Goal: Transaction & Acquisition: Purchase product/service

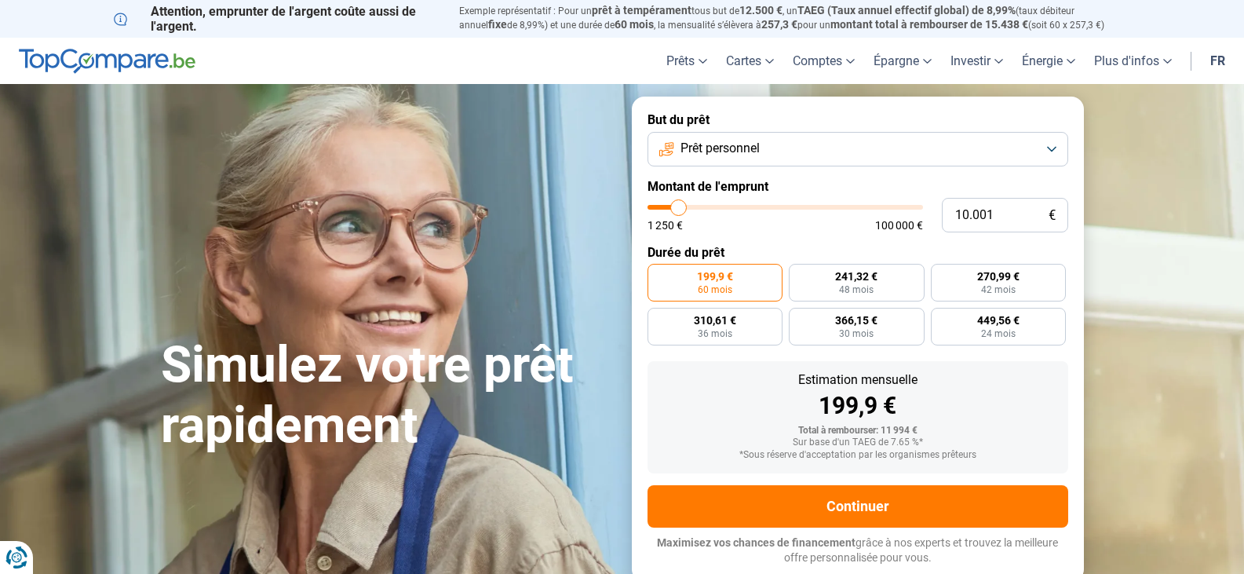
type input "10.500"
type input "10500"
type input "11.000"
type input "11000"
type input "11.250"
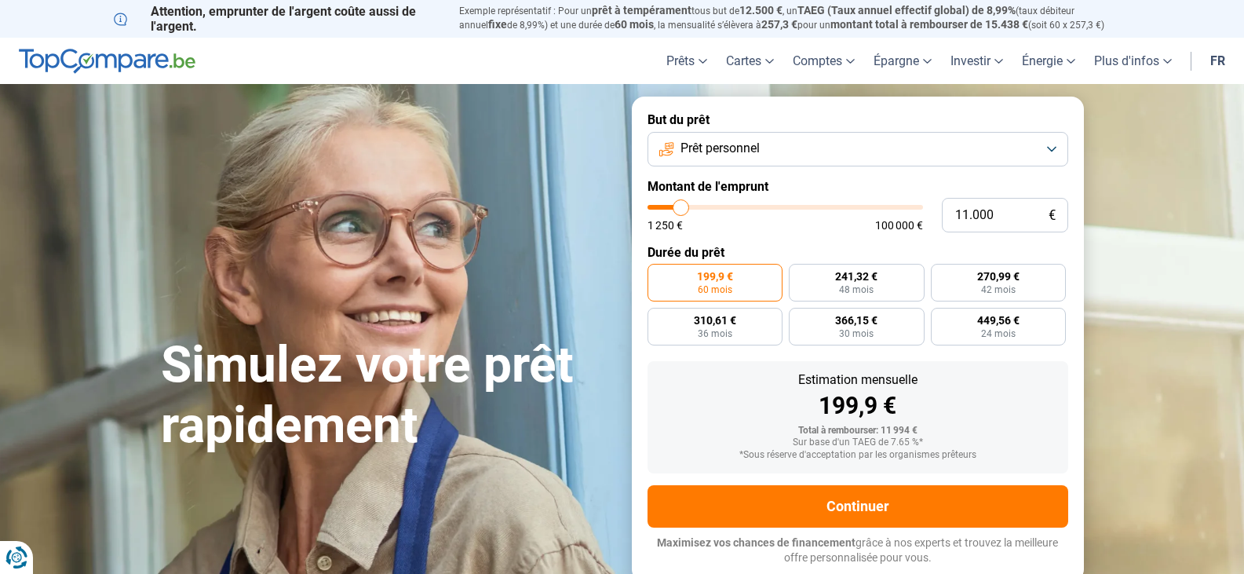
type input "11250"
type input "11.750"
type input "11750"
type input "12.750"
type input "12750"
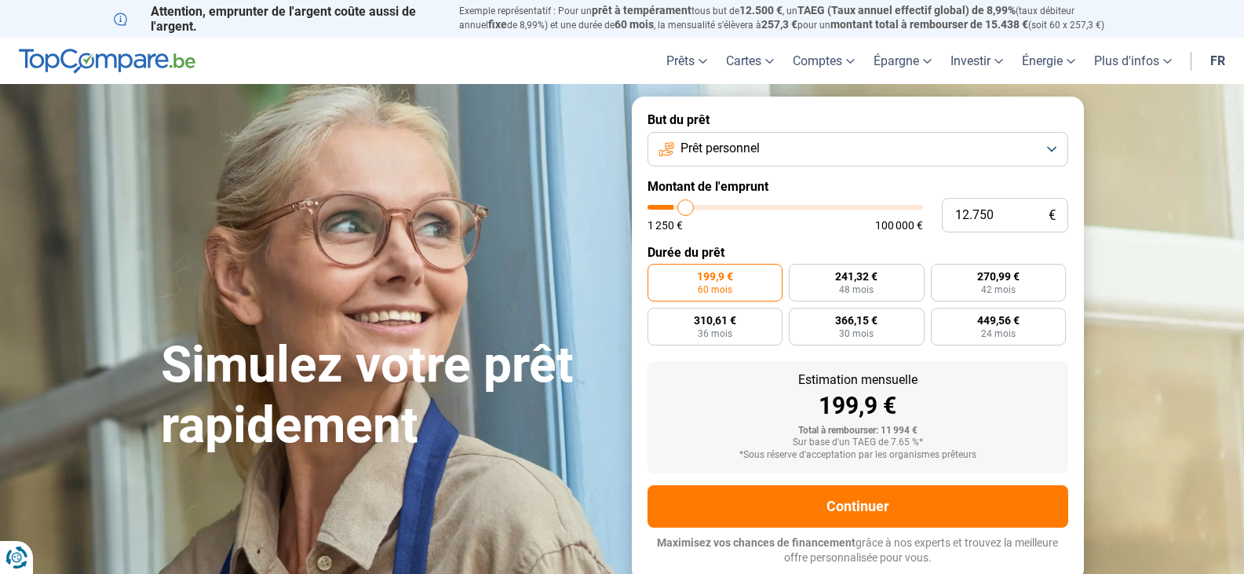
type input "14.250"
type input "14250"
type input "14.750"
type input "14750"
type input "16.250"
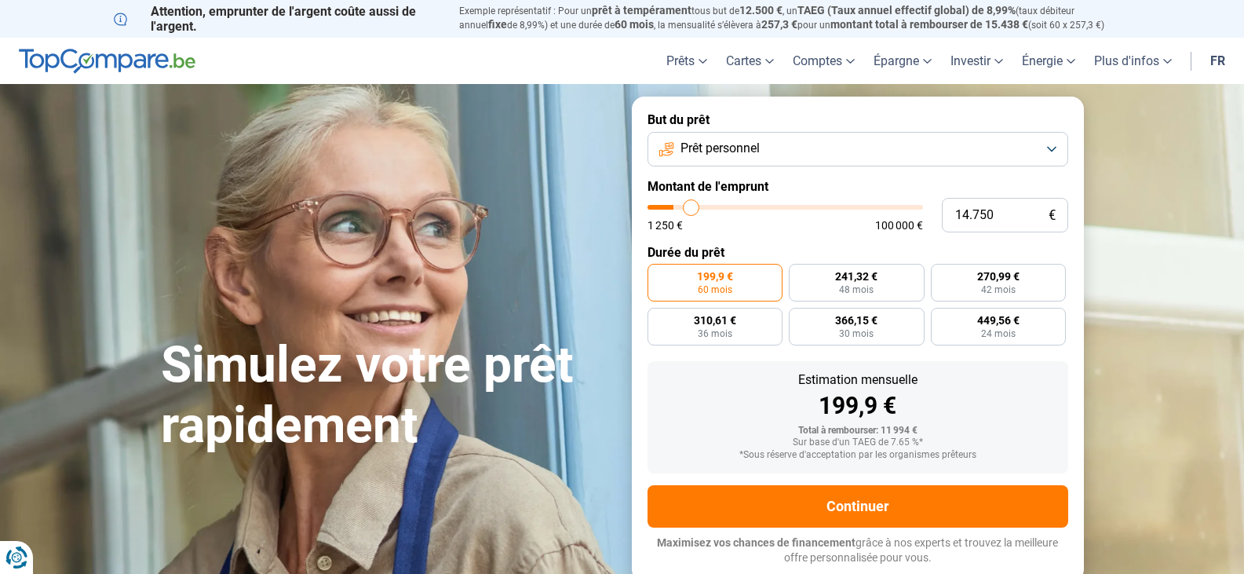
type input "16250"
type input "17.500"
type input "17500"
type input "18.750"
type input "18750"
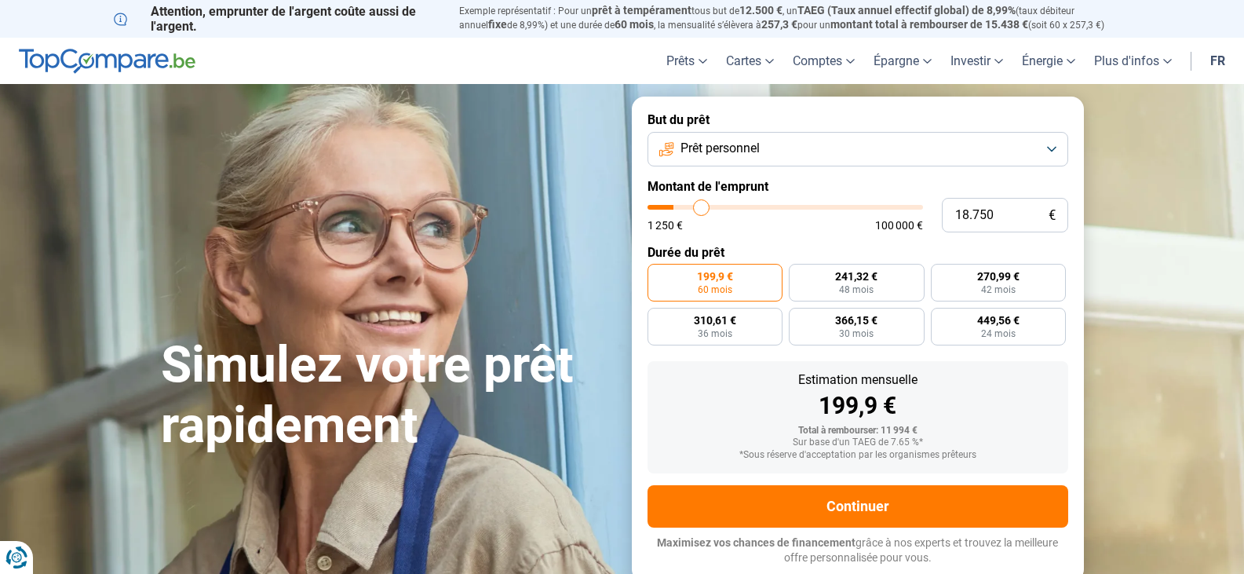
type input "19.250"
type input "19250"
type input "19.750"
type input "19750"
type input "20.000"
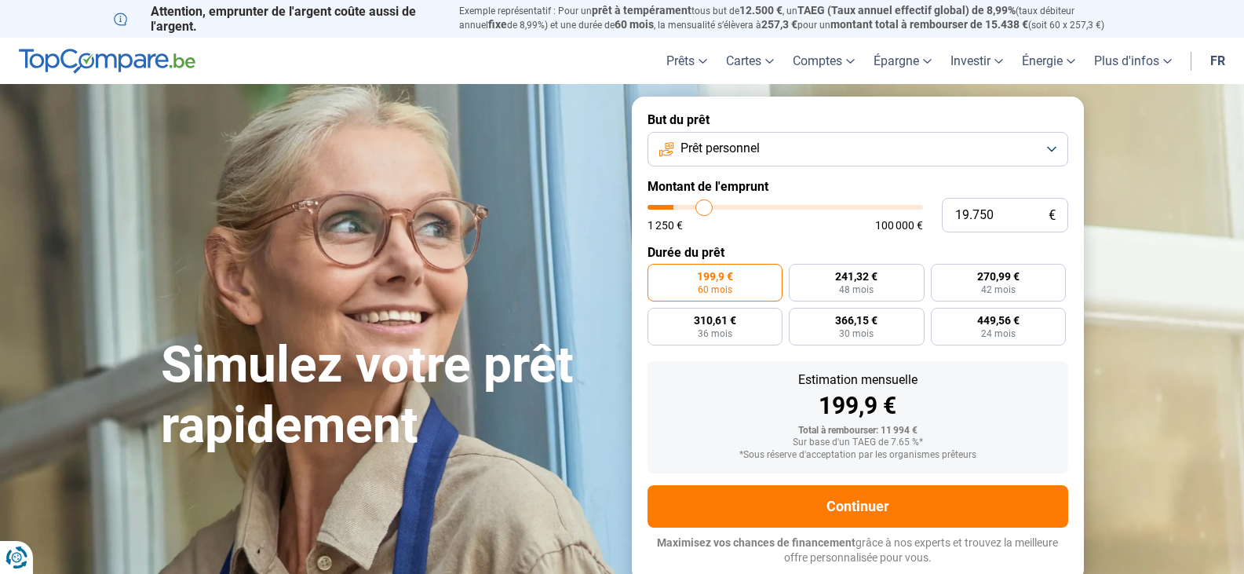
type input "20000"
type input "20.250"
type input "20250"
type input "20.500"
type input "20500"
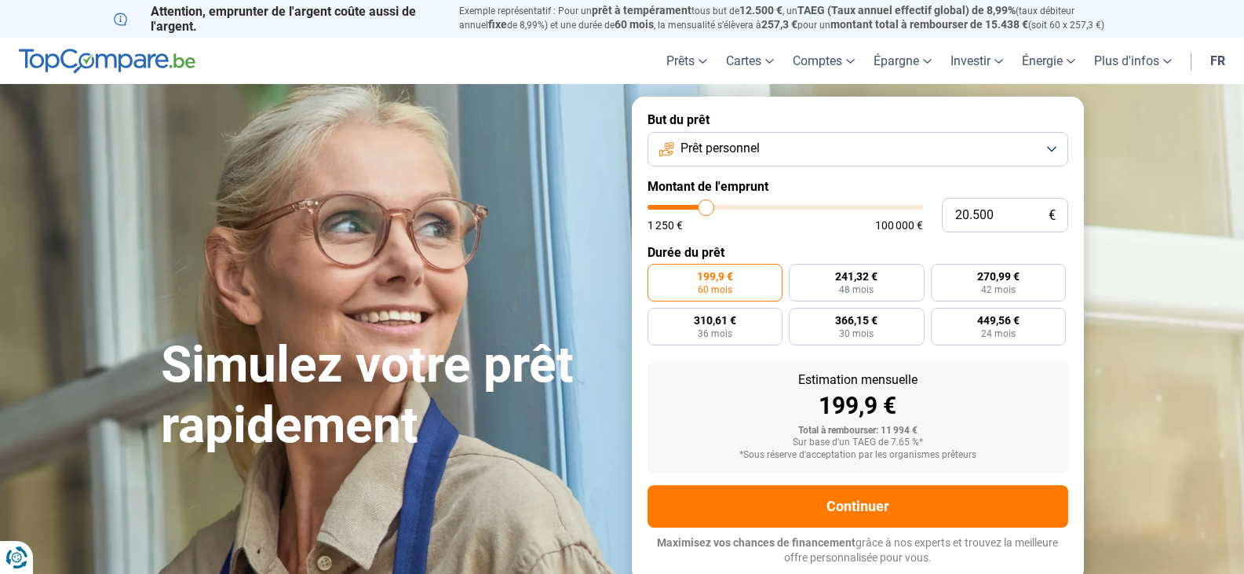
type input "20.750"
type input "20750"
type input "21.250"
type input "21250"
type input "21.500"
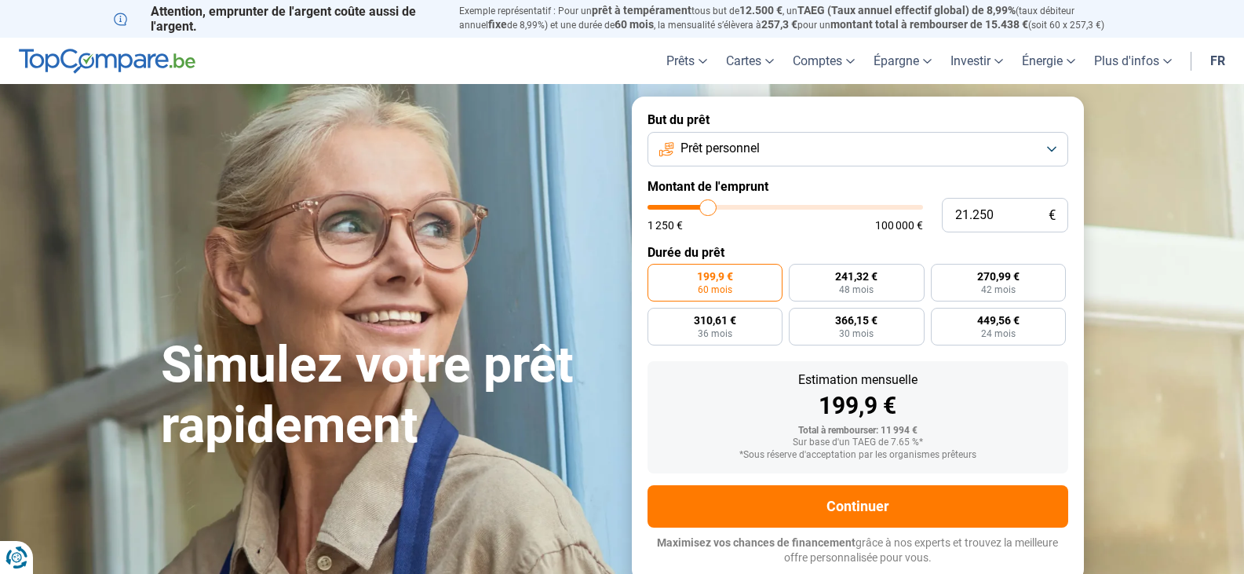
type input "21500"
type input "22.000"
type input "22000"
type input "22.750"
type input "22750"
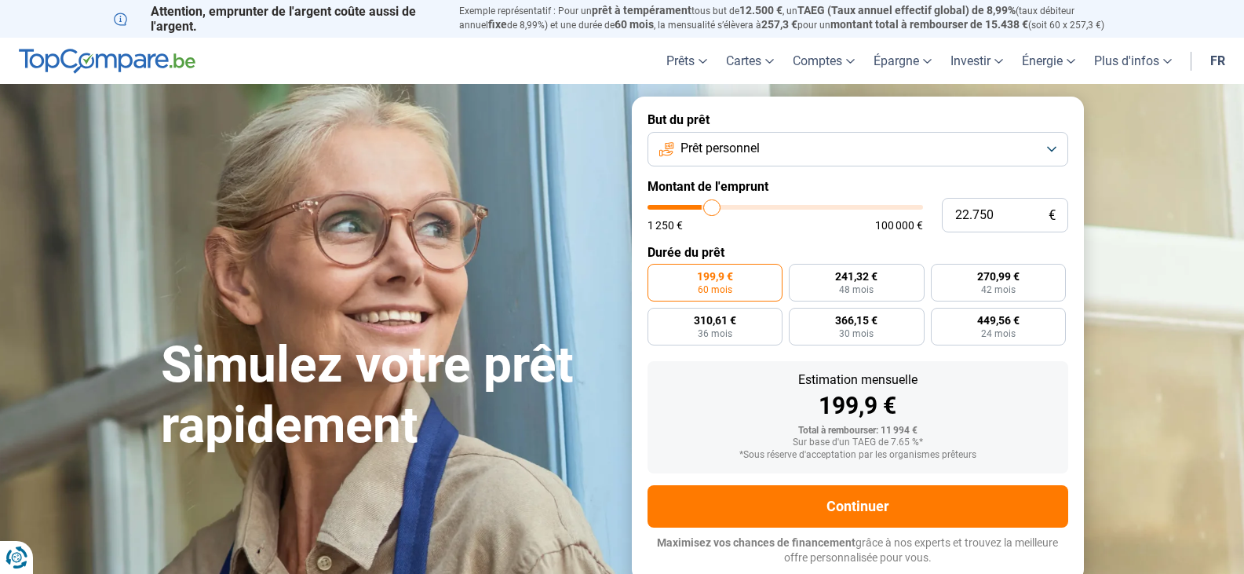
type input "23.750"
type input "23750"
type input "24.500"
type input "24500"
type input "24.750"
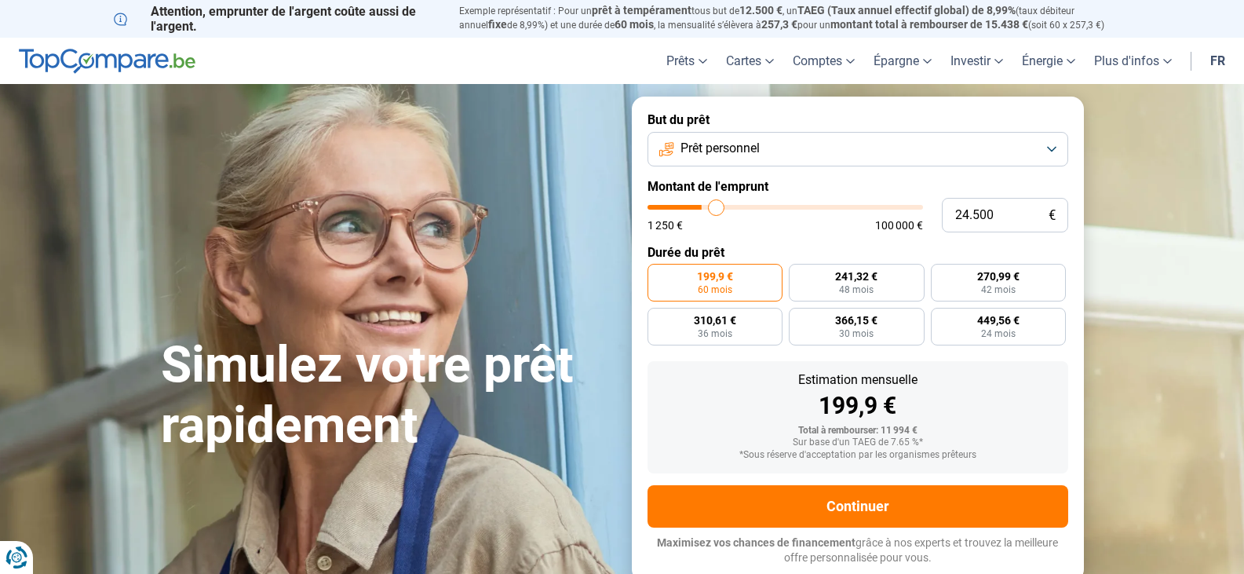
type input "24750"
type input "25.000"
type input "25000"
type input "25.250"
type input "25250"
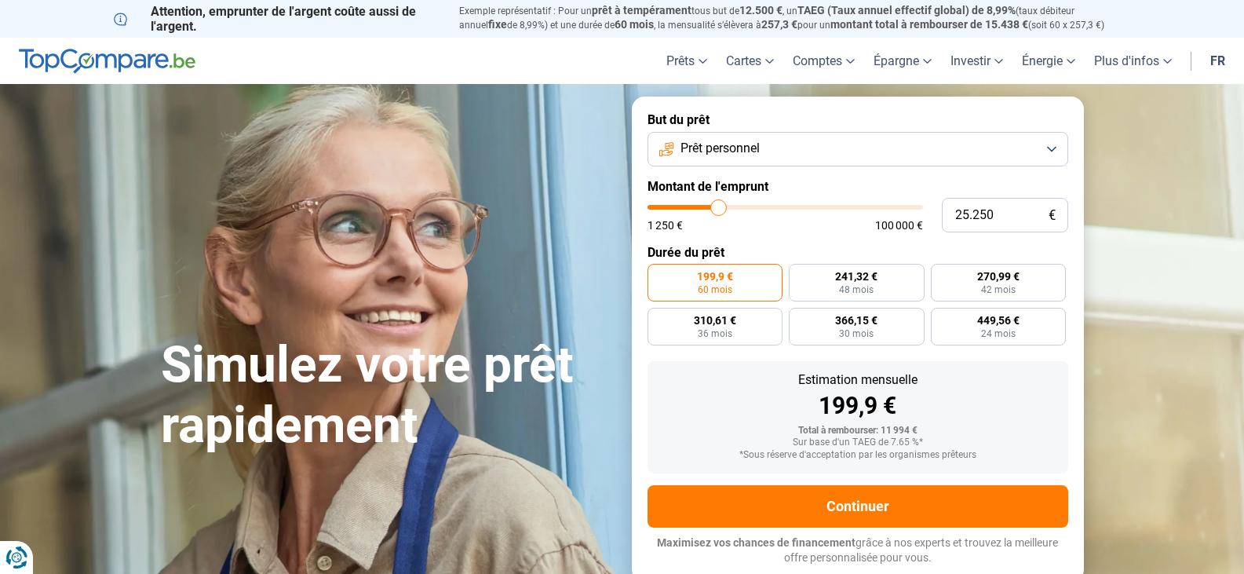
type input "24.500"
type input "24500"
type input "24.250"
type input "24250"
type input "23.500"
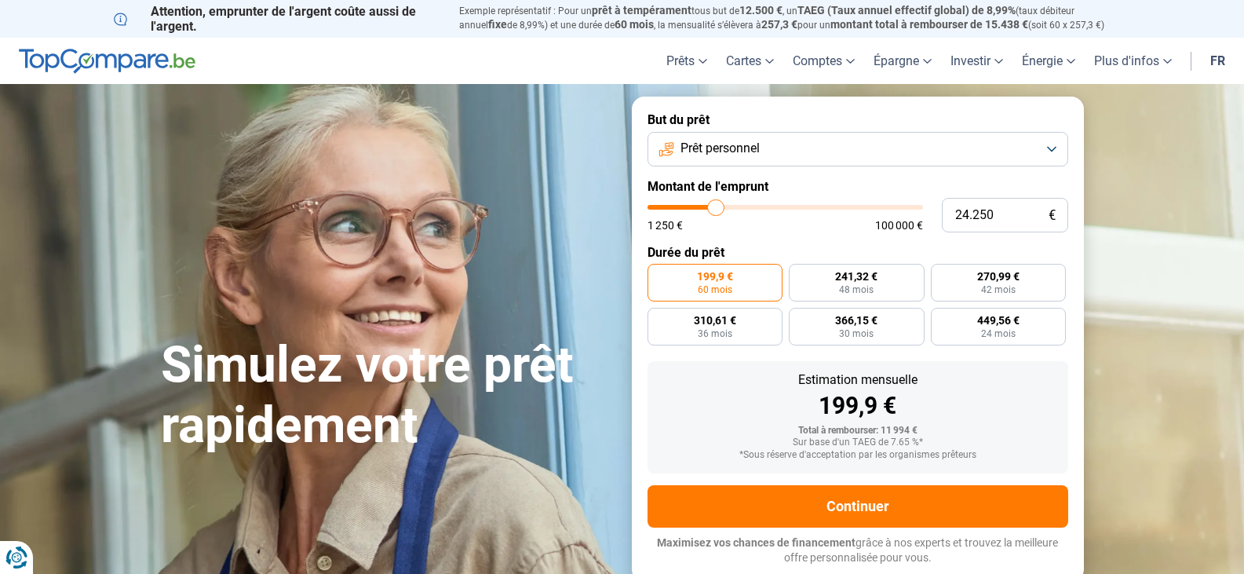
type input "23500"
type input "22.750"
type input "22750"
type input "21.500"
type input "21500"
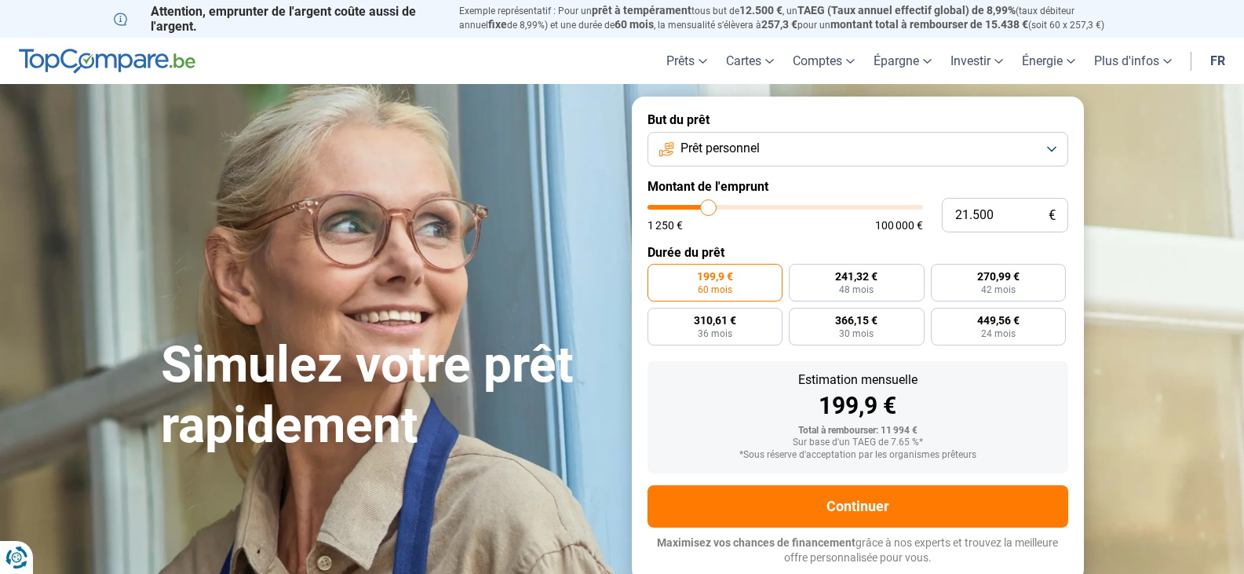
type input "21.250"
type input "21250"
type input "20.750"
type input "20750"
type input "20.500"
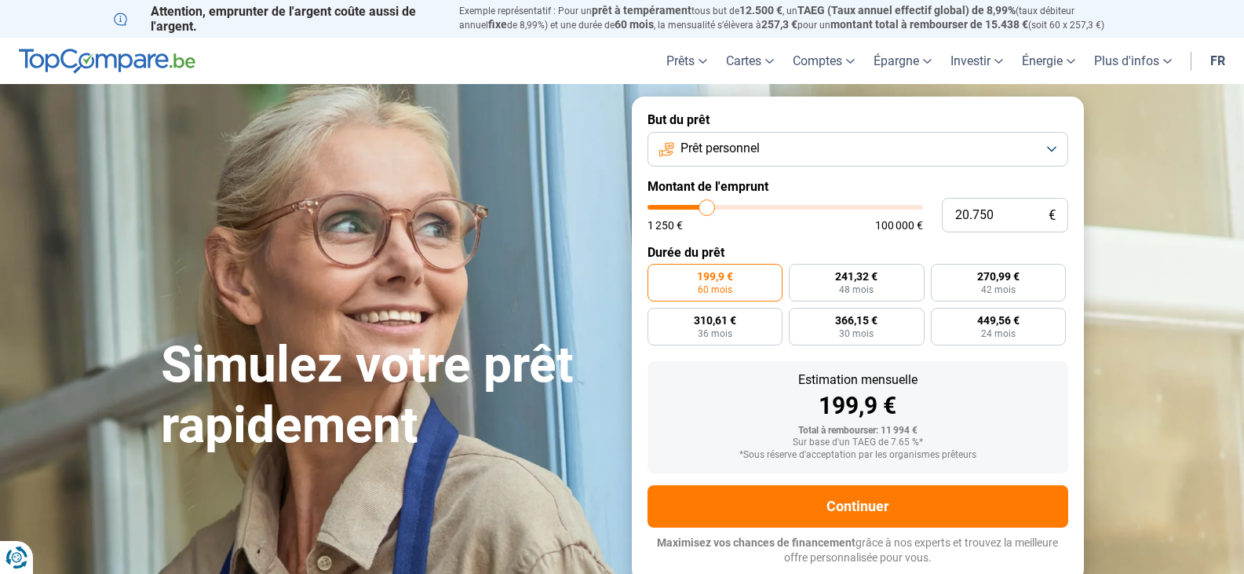
type input "20500"
type input "20.250"
type input "20250"
type input "20.000"
type input "20000"
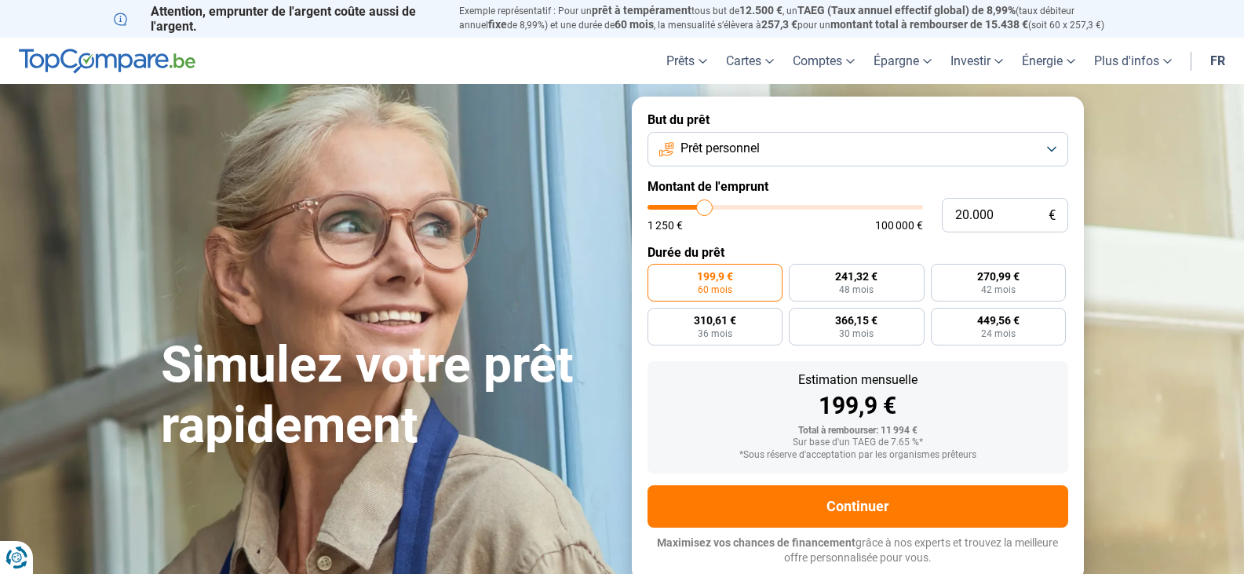
type input "19.750"
type input "19750"
type input "19.250"
type input "19250"
type input "19.000"
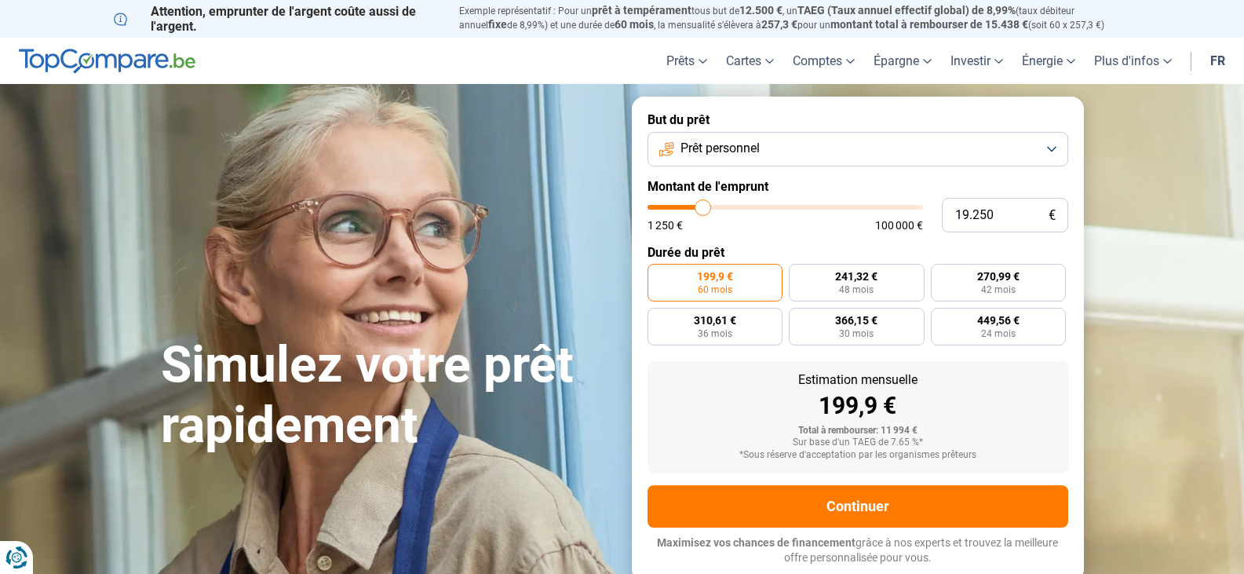
type input "19000"
type input "18.750"
type input "18750"
type input "18.500"
type input "18500"
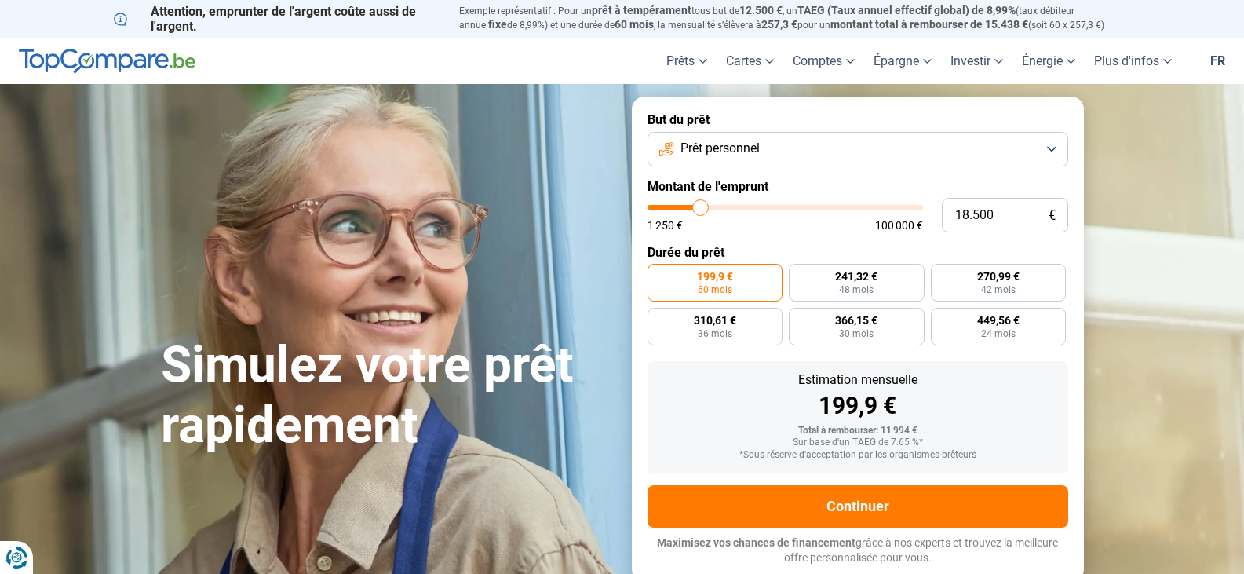
type input "18.000"
type input "18000"
type input "17.750"
type input "17750"
type input "17.500"
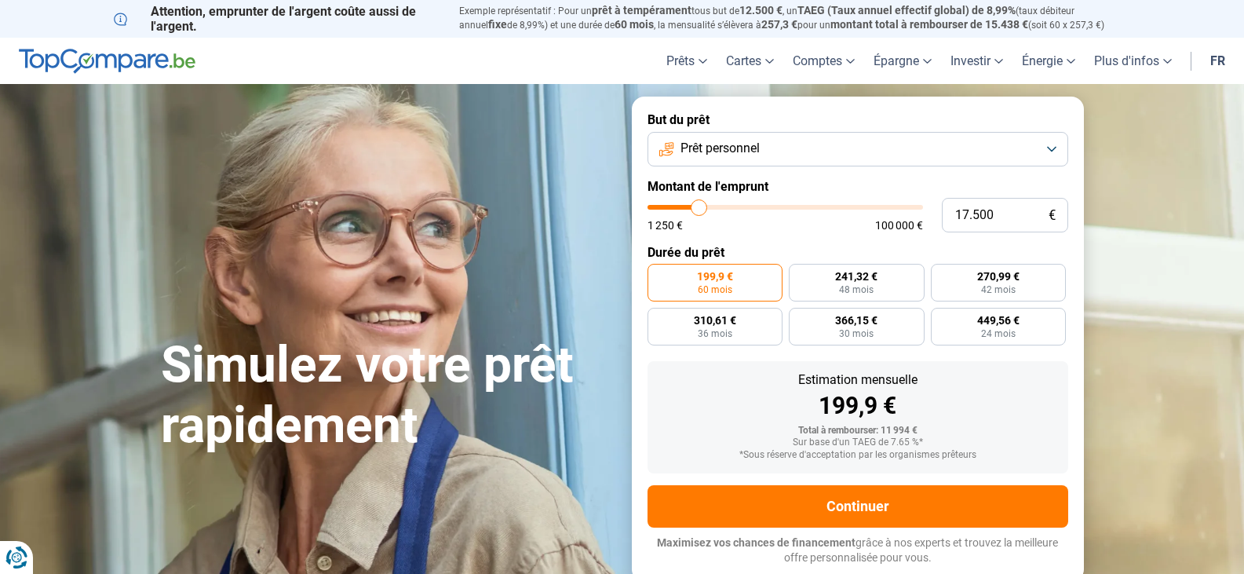
type input "17500"
type input "17.250"
type input "17250"
type input "17.000"
type input "17000"
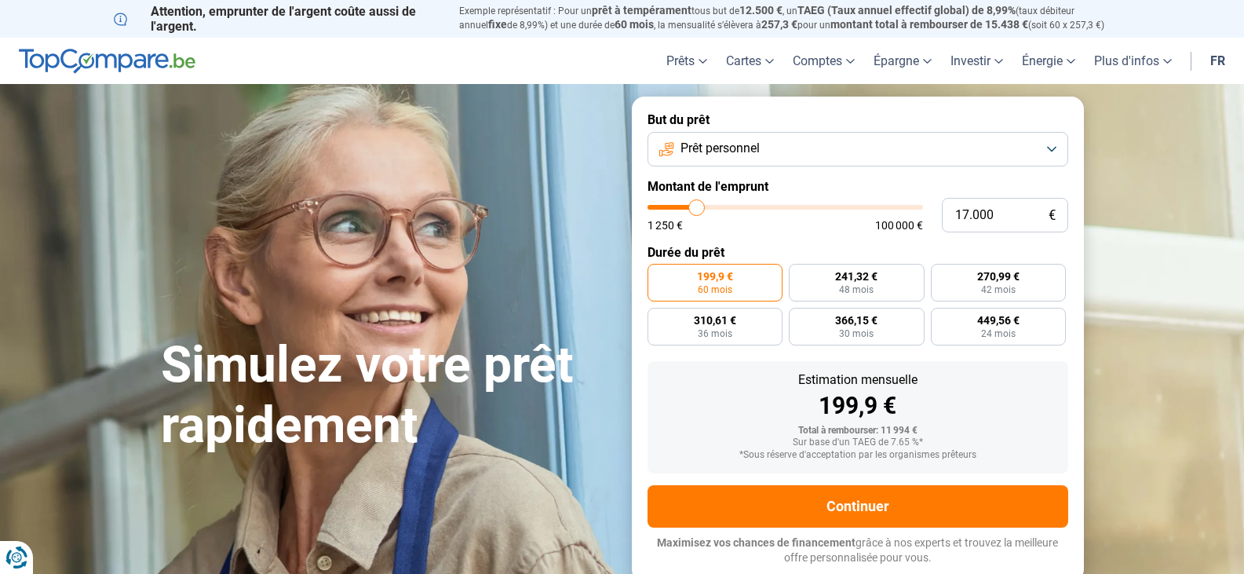
type input "16.500"
type input "16500"
type input "16.250"
type input "16250"
type input "16.000"
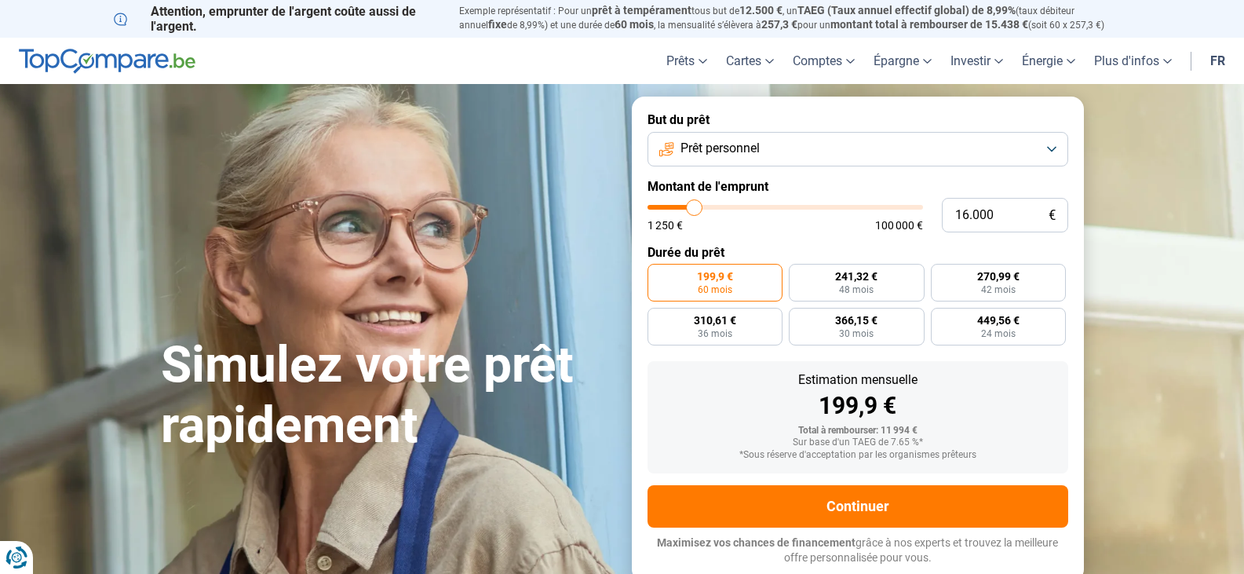
drag, startPoint x: 681, startPoint y: 203, endPoint x: 695, endPoint y: 207, distance: 14.7
type input "16000"
click at [695, 207] on input "range" at bounding box center [786, 207] width 276 height 5
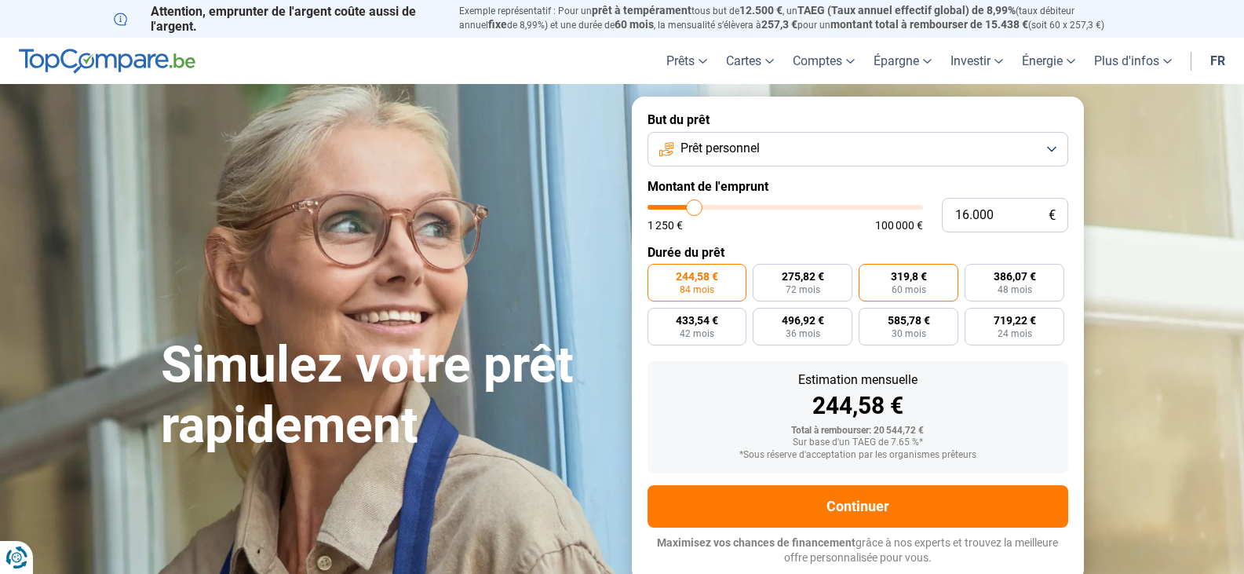
click at [906, 280] on span "319,8 €" at bounding box center [909, 276] width 36 height 11
click at [869, 274] on input "319,8 € 60 mois" at bounding box center [864, 269] width 10 height 10
radio input "true"
click at [691, 292] on span "84 mois" at bounding box center [697, 289] width 35 height 9
click at [658, 274] on input "244,58 € 84 mois" at bounding box center [653, 269] width 10 height 10
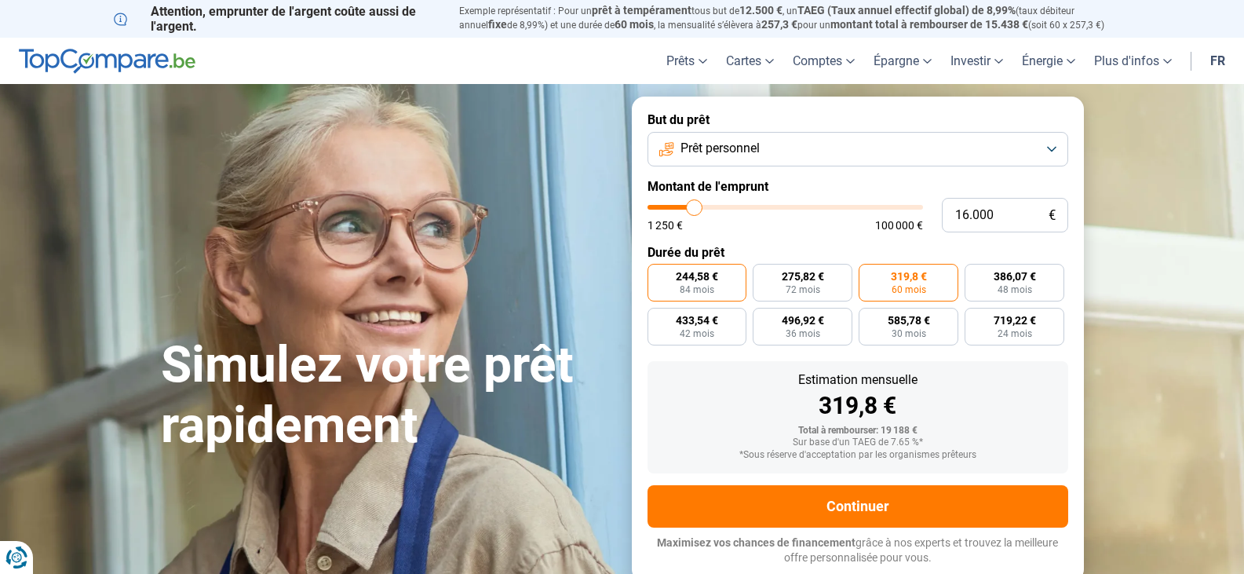
radio input "true"
click at [909, 290] on span "60 mois" at bounding box center [909, 289] width 35 height 9
click at [869, 274] on input "319,8 € 60 mois" at bounding box center [864, 269] width 10 height 10
radio input "true"
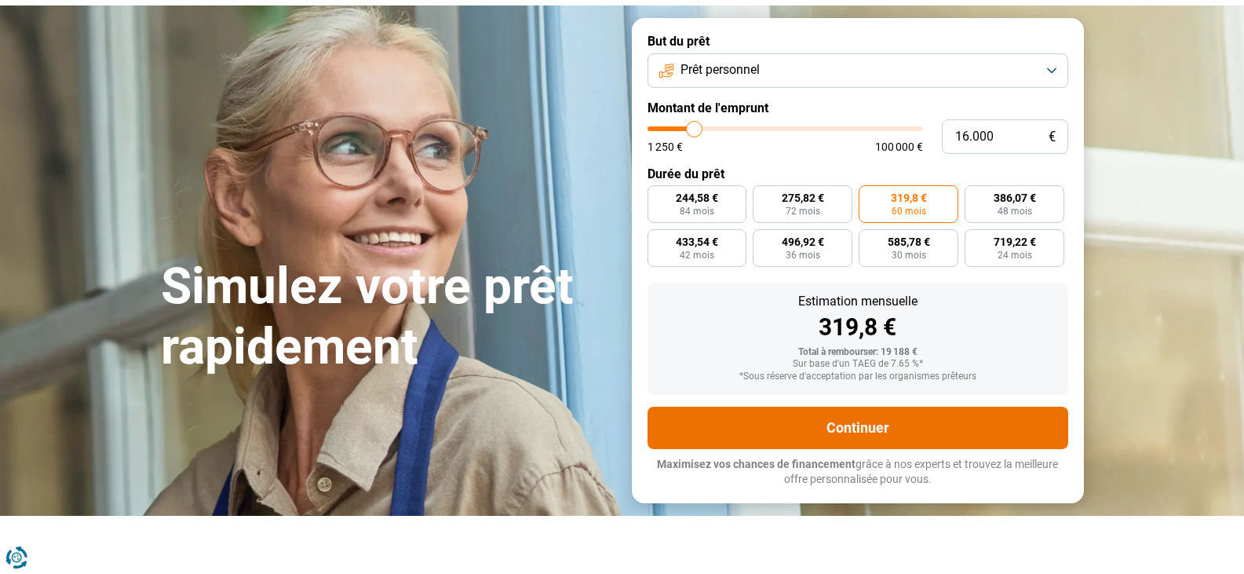
click at [859, 430] on button "Continuer" at bounding box center [858, 428] width 421 height 42
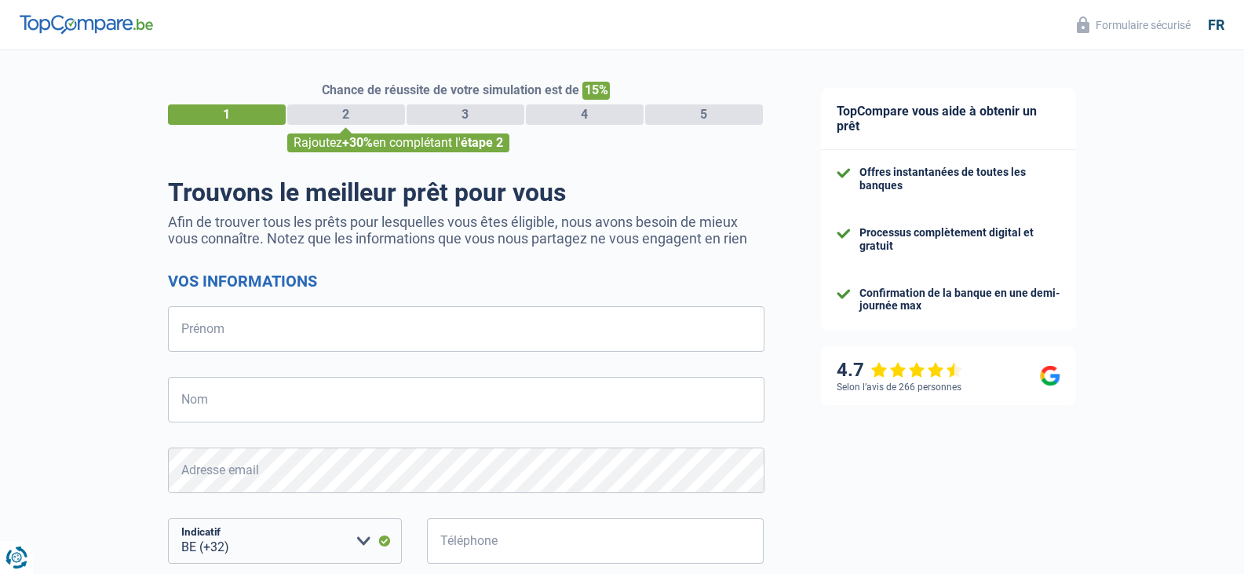
select select "32"
click at [205, 335] on input "Prénom" at bounding box center [466, 329] width 597 height 46
type input "[PERSON_NAME]"
type input "SOLVEL"
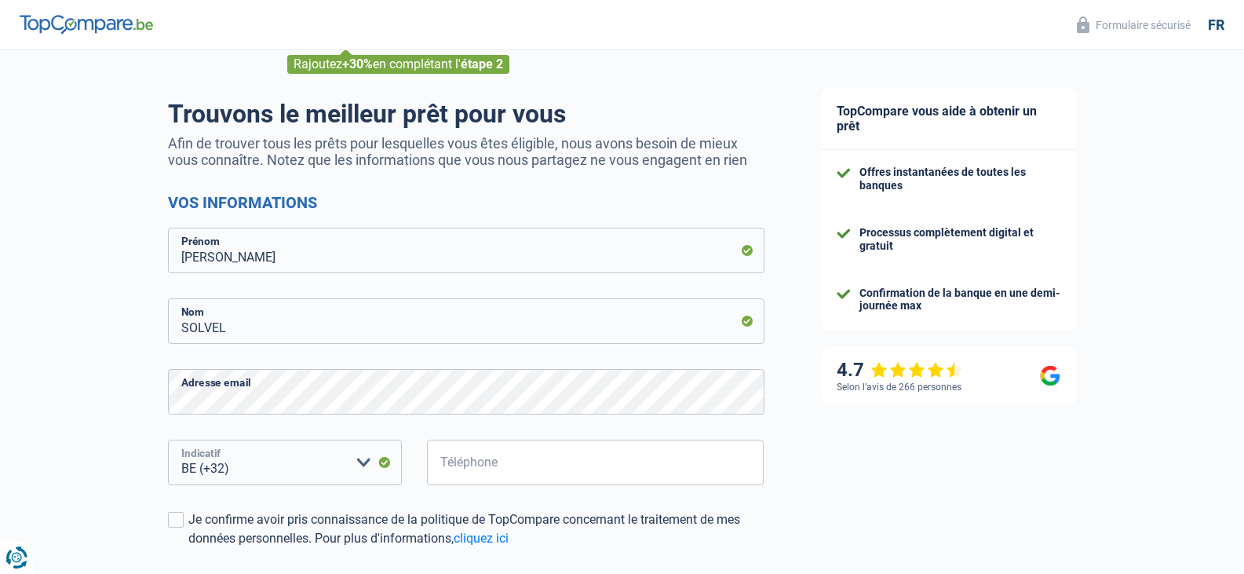
click at [249, 464] on select "BE (+32) LU (+352) Veuillez sélectionner une option" at bounding box center [285, 463] width 234 height 46
click at [168, 441] on select "BE (+32) LU (+352) Veuillez sélectionner une option" at bounding box center [285, 463] width 234 height 46
click at [447, 468] on input "Téléphone" at bounding box center [596, 463] width 338 height 46
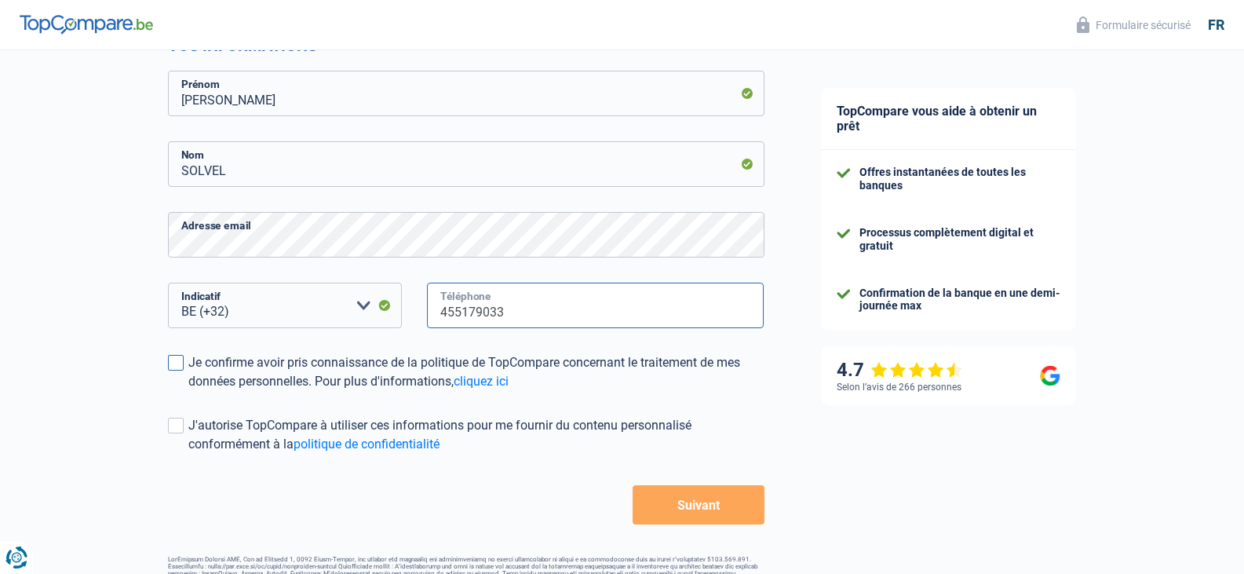
type input "455179033"
click at [173, 367] on span at bounding box center [176, 363] width 16 height 16
click at [188, 391] on input "Je confirme avoir pris connaissance de la politique de TopCompare concernant le…" at bounding box center [188, 391] width 0 height 0
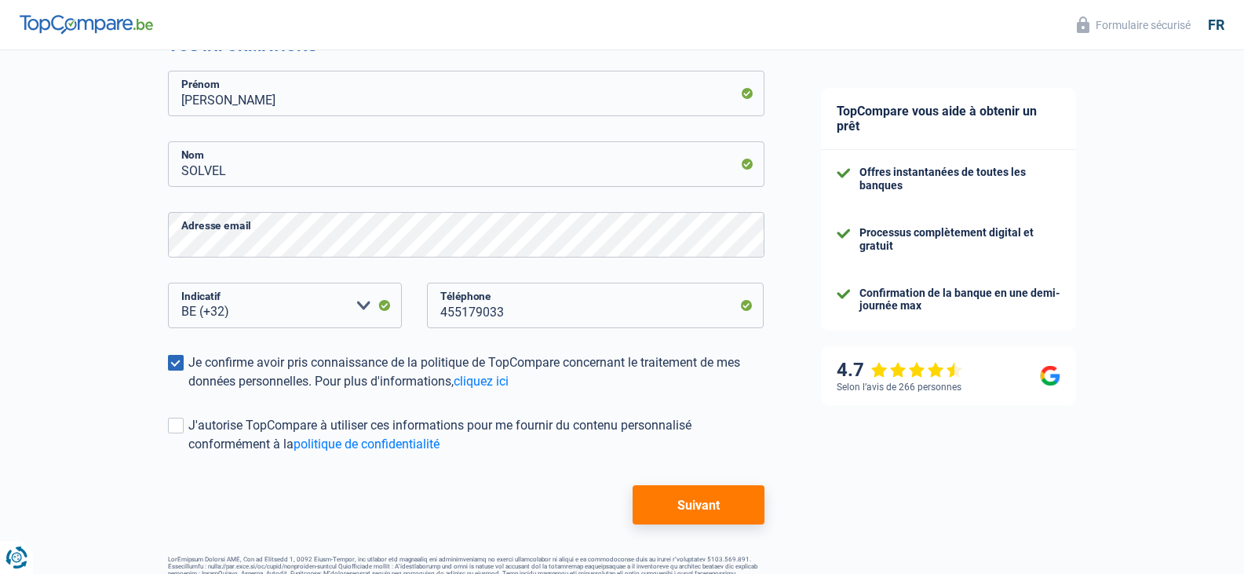
click at [690, 505] on button "Suivant" at bounding box center [698, 504] width 131 height 39
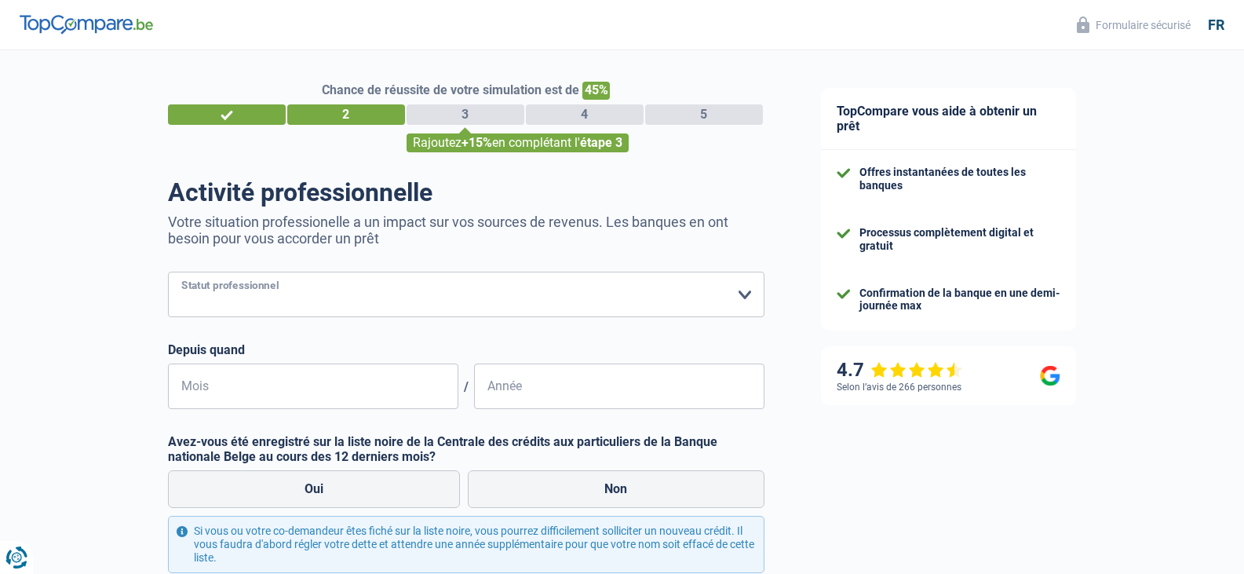
click at [187, 291] on select "Ouvrier Employé privé Employé public Invalide Indépendant Pensionné Chômeur Mut…" at bounding box center [466, 295] width 597 height 46
select select "privateEmployee"
click at [168, 273] on select "Ouvrier Employé privé Employé public Invalide Indépendant Pensionné Chômeur Mut…" at bounding box center [466, 295] width 597 height 46
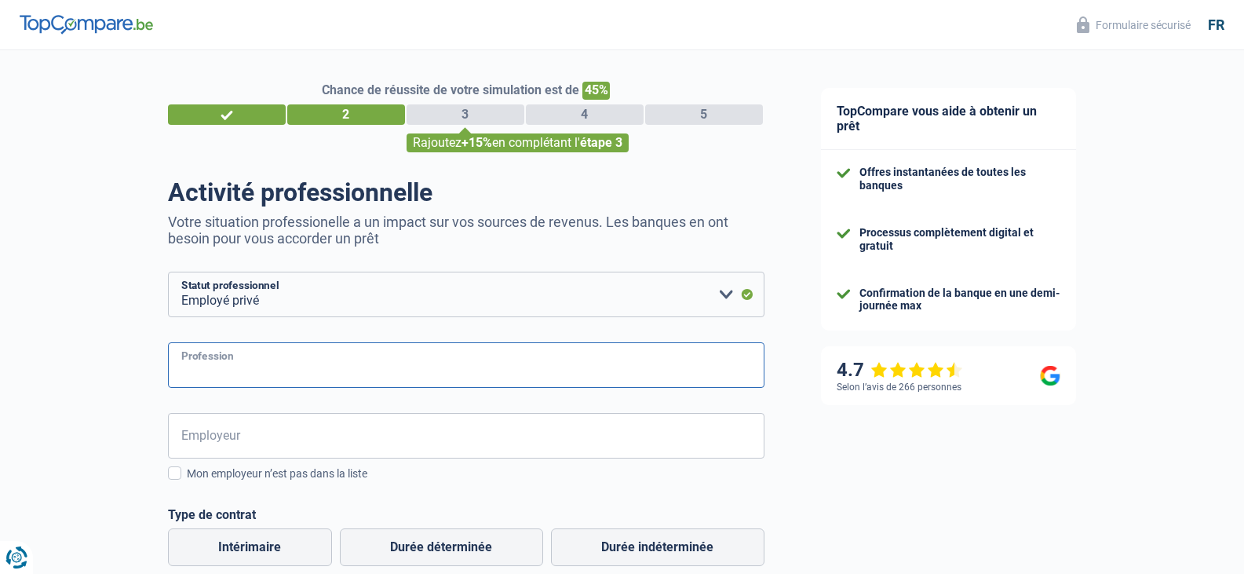
click at [199, 363] on input "Profession" at bounding box center [466, 365] width 597 height 46
type input "employee d'acceuil"
click at [195, 430] on input "Employeur" at bounding box center [466, 436] width 597 height 46
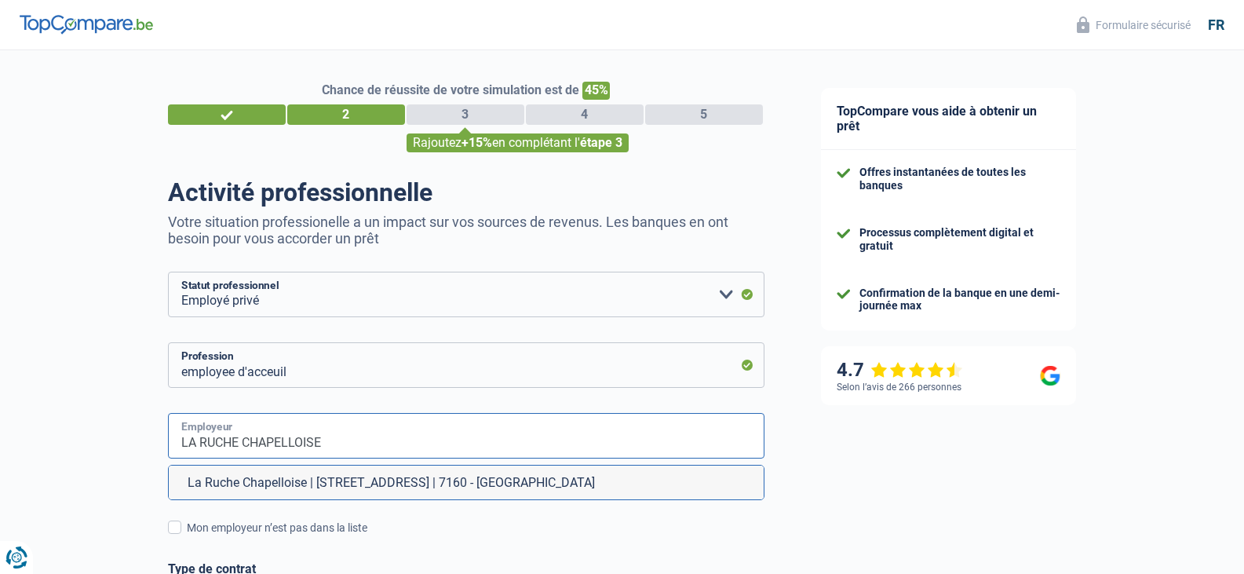
click at [194, 439] on input "LA RUCHE CHAPELLOISE" at bounding box center [466, 436] width 597 height 46
click at [132, 441] on div "Chance de réussite de votre simulation est de 45% 1 2 3 4 5 Rajoutez +15% en co…" at bounding box center [396, 539] width 793 height 990
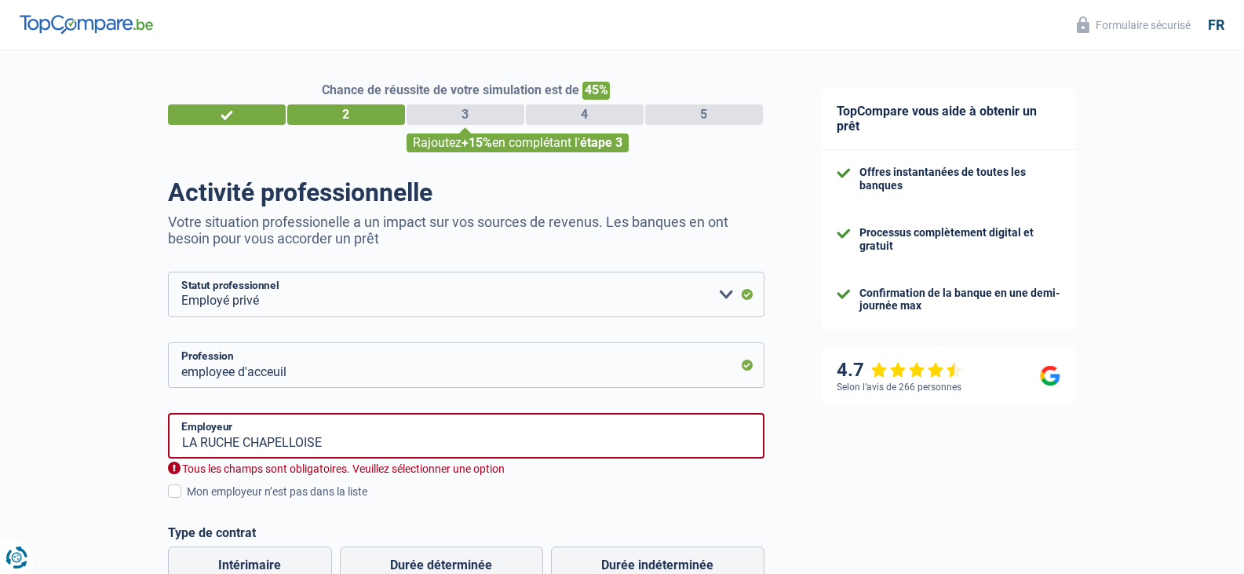
scroll to position [79, 0]
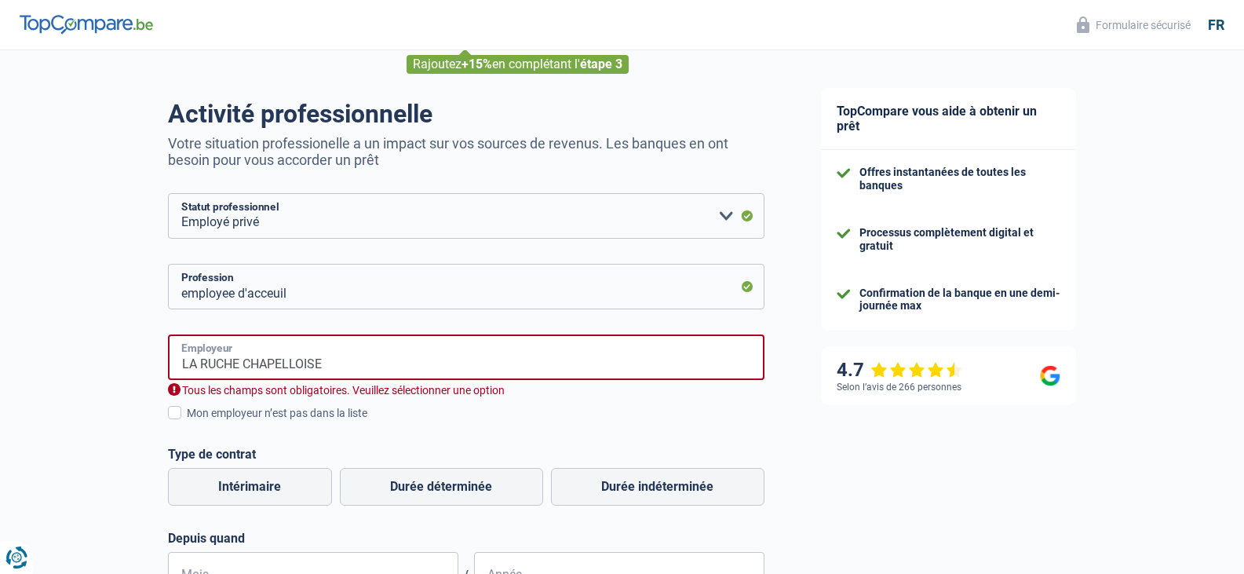
click at [338, 360] on input "LA RUCHE CHAPELLOISE" at bounding box center [466, 357] width 597 height 46
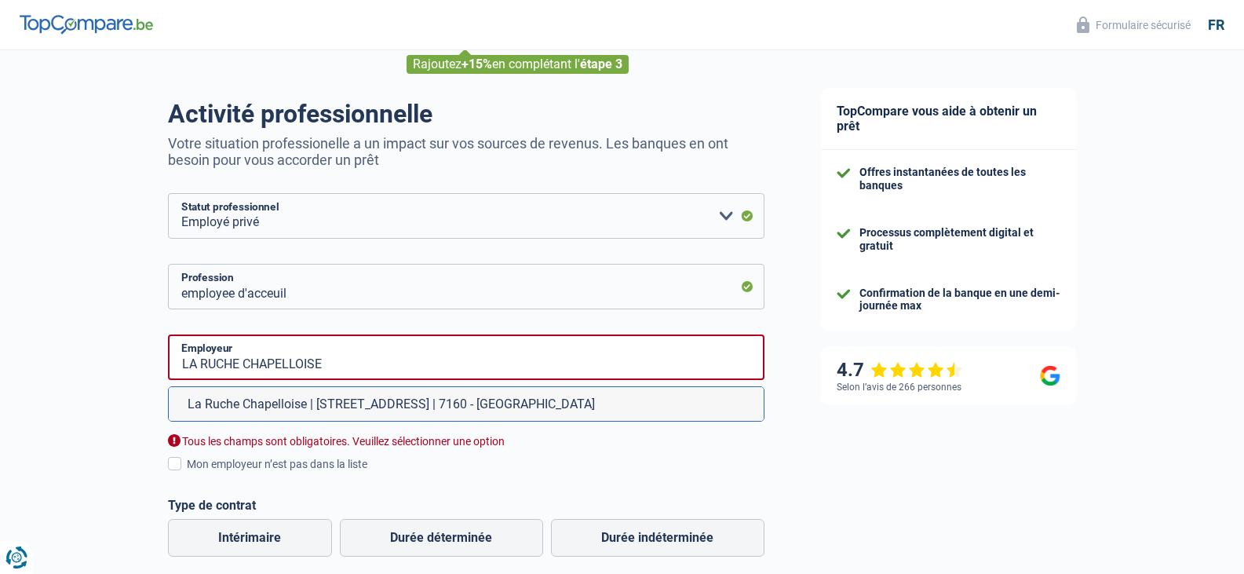
click at [350, 413] on li "La Ruche Chapelloise | [STREET_ADDRESS] | 7160 - [GEOGRAPHIC_DATA]" at bounding box center [466, 404] width 595 height 34
type input "La Ruche Chapelloise | [STREET_ADDRESS] | 7160 - [GEOGRAPHIC_DATA]"
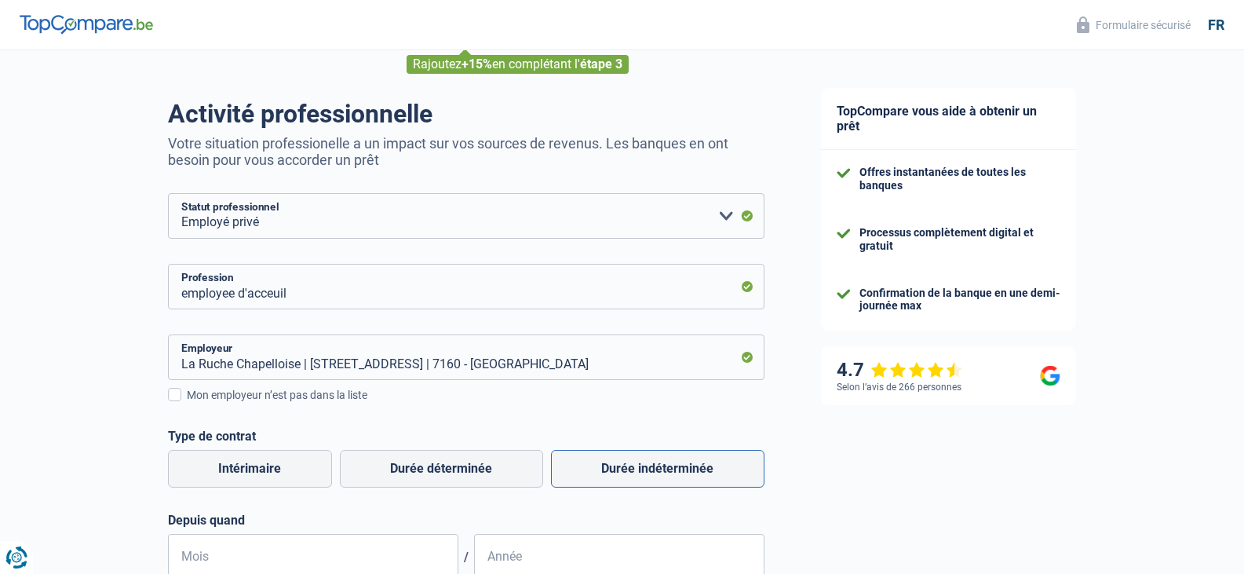
click at [629, 471] on label "Durée indéterminée" at bounding box center [658, 469] width 214 height 38
click at [629, 471] on input "Durée indéterminée" at bounding box center [658, 469] width 214 height 38
radio input "true"
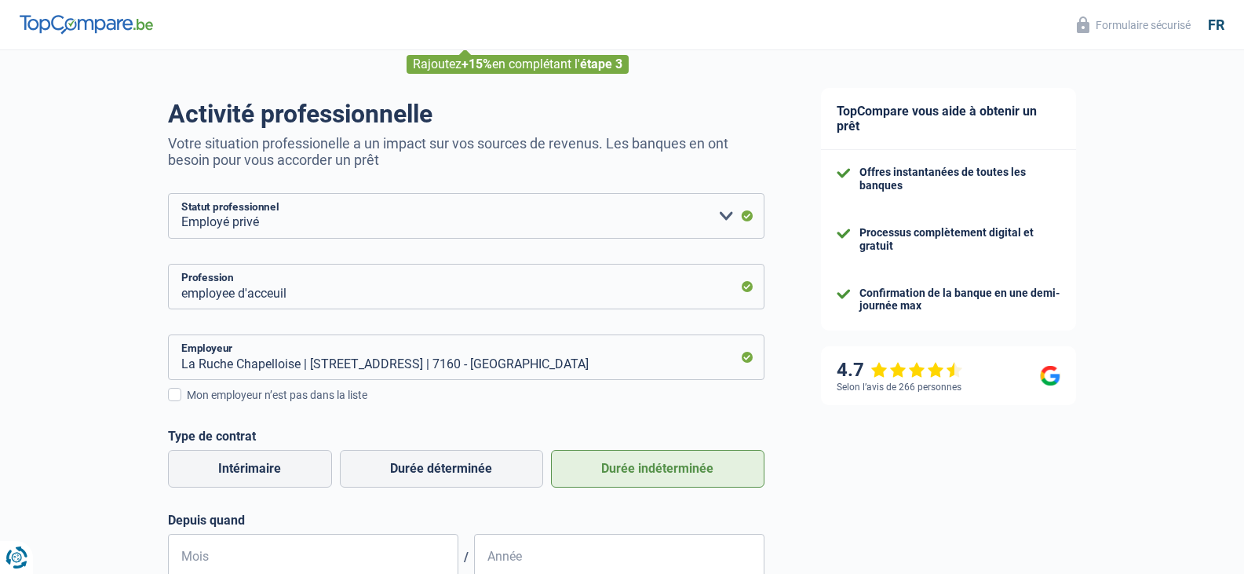
scroll to position [236, 0]
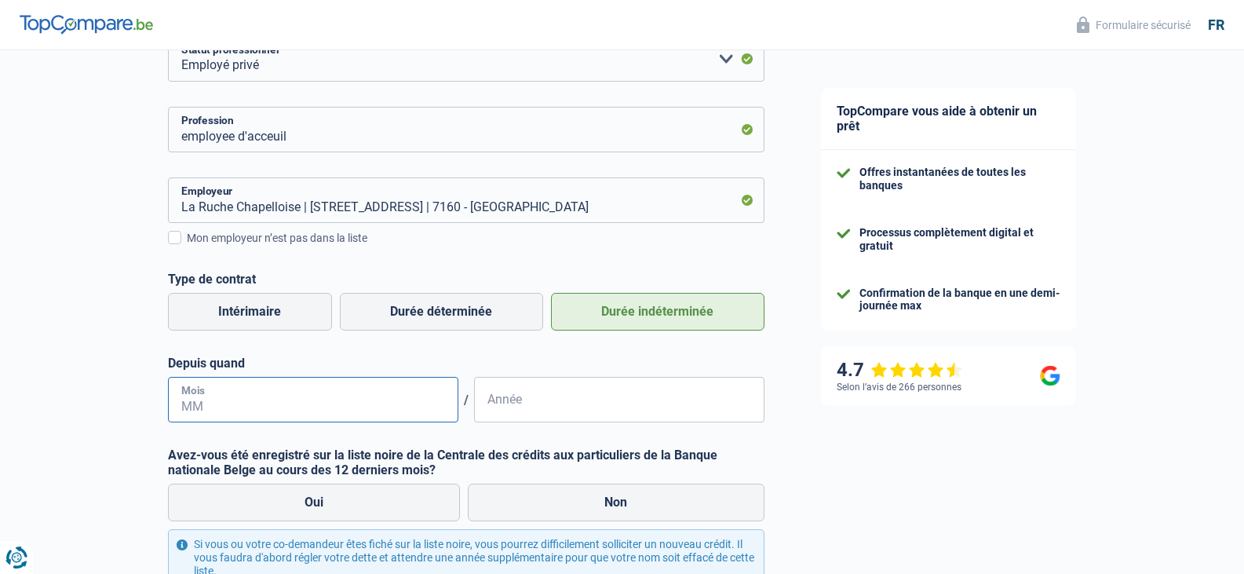
click at [181, 401] on input "Mois" at bounding box center [313, 400] width 290 height 46
type input "02"
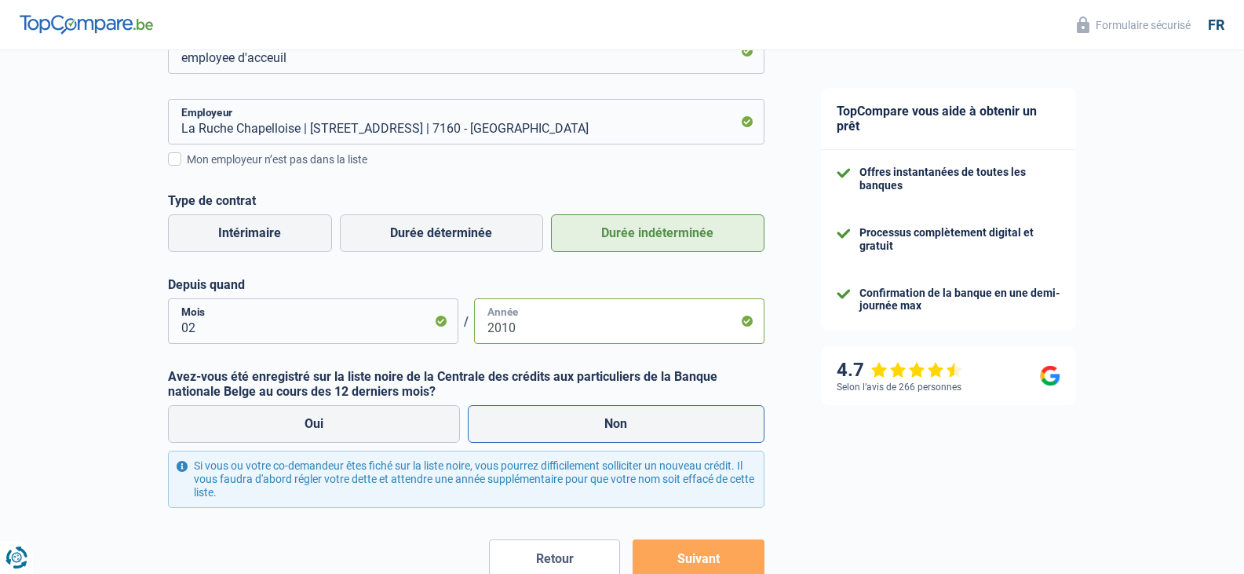
type input "2010"
click at [623, 422] on label "Non" at bounding box center [616, 424] width 297 height 38
click at [623, 422] on input "Non" at bounding box center [616, 424] width 297 height 38
radio input "true"
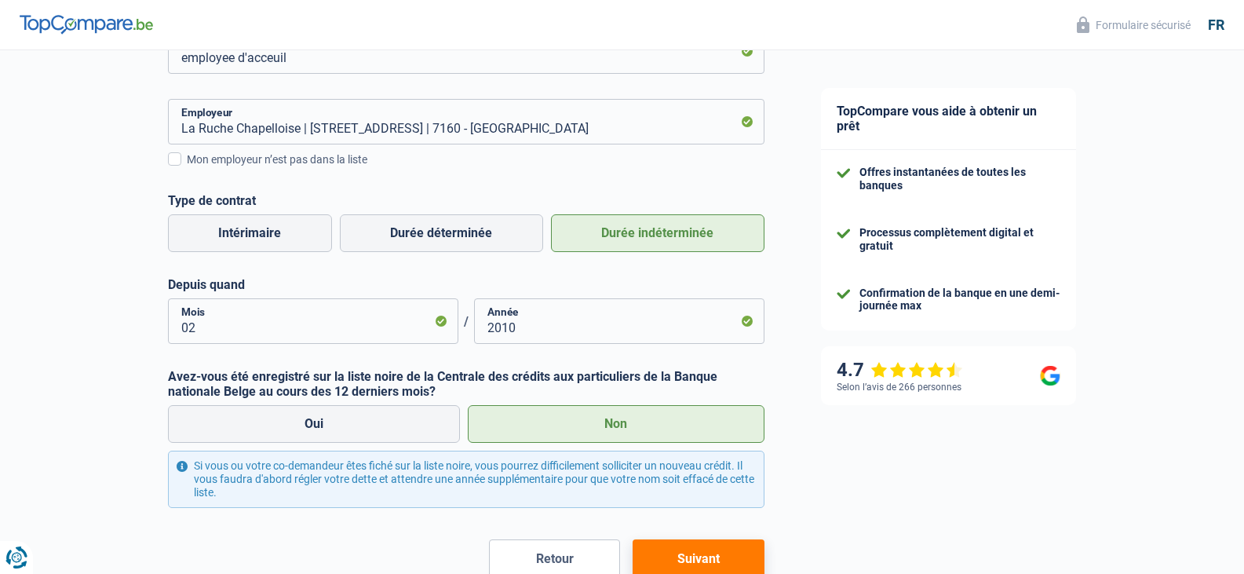
scroll to position [393, 0]
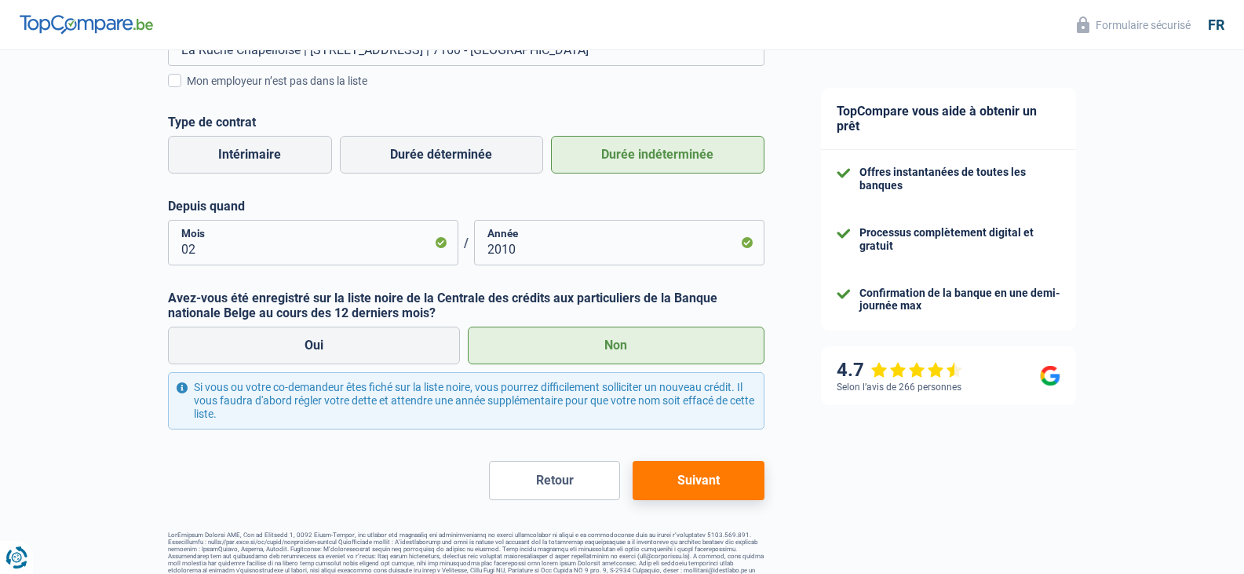
click at [707, 480] on button "Suivant" at bounding box center [698, 480] width 131 height 39
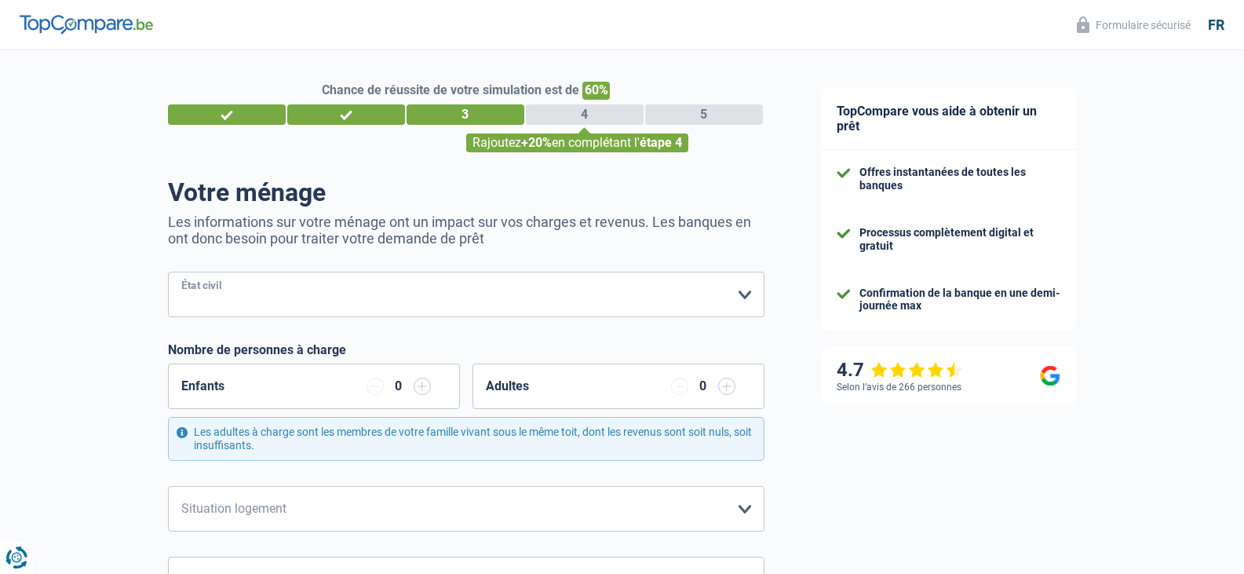
click at [192, 292] on select "[PERSON_NAME](e) Cohabitant(e) légal(e) Divorcé(e) Veuf(ve) Séparé (de fait) Ve…" at bounding box center [466, 295] width 597 height 46
select select "divorced"
click at [168, 273] on select "[PERSON_NAME](e) Cohabitant(e) légal(e) Divorcé(e) Veuf(ve) Séparé (de fait) Ve…" at bounding box center [466, 295] width 597 height 46
click at [232, 514] on select "Locataire Propriétaire avec prêt hypothécaire Propriétaire sans prêt hypothécai…" at bounding box center [466, 509] width 597 height 46
select select "rents"
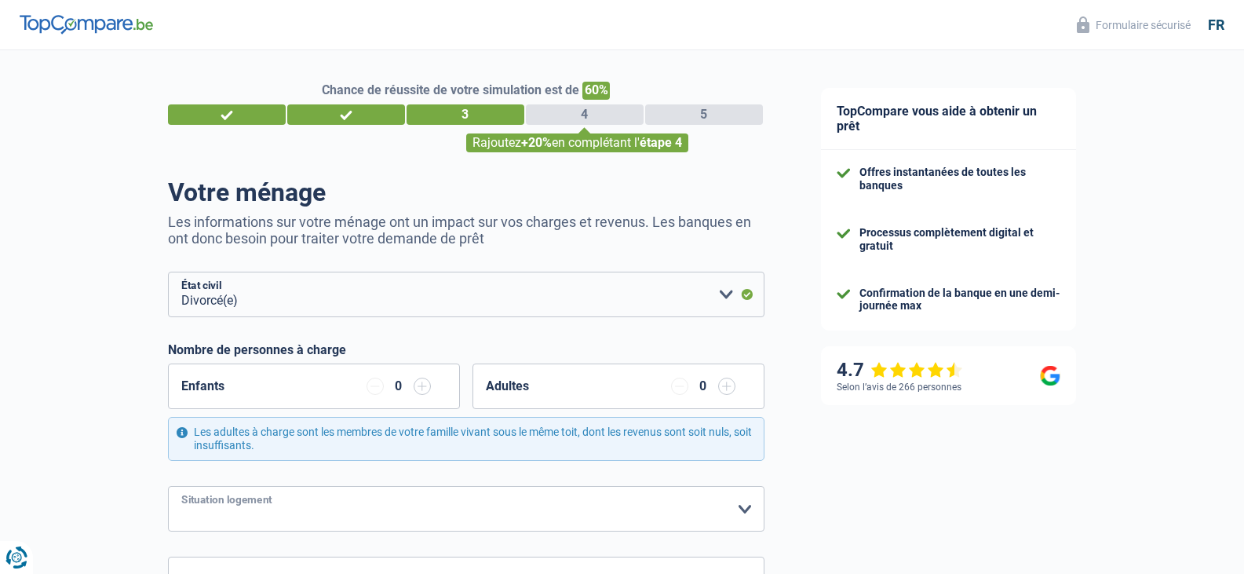
click at [168, 487] on select "Locataire Propriétaire avec prêt hypothécaire Propriétaire sans prêt hypothécai…" at bounding box center [466, 509] width 597 height 46
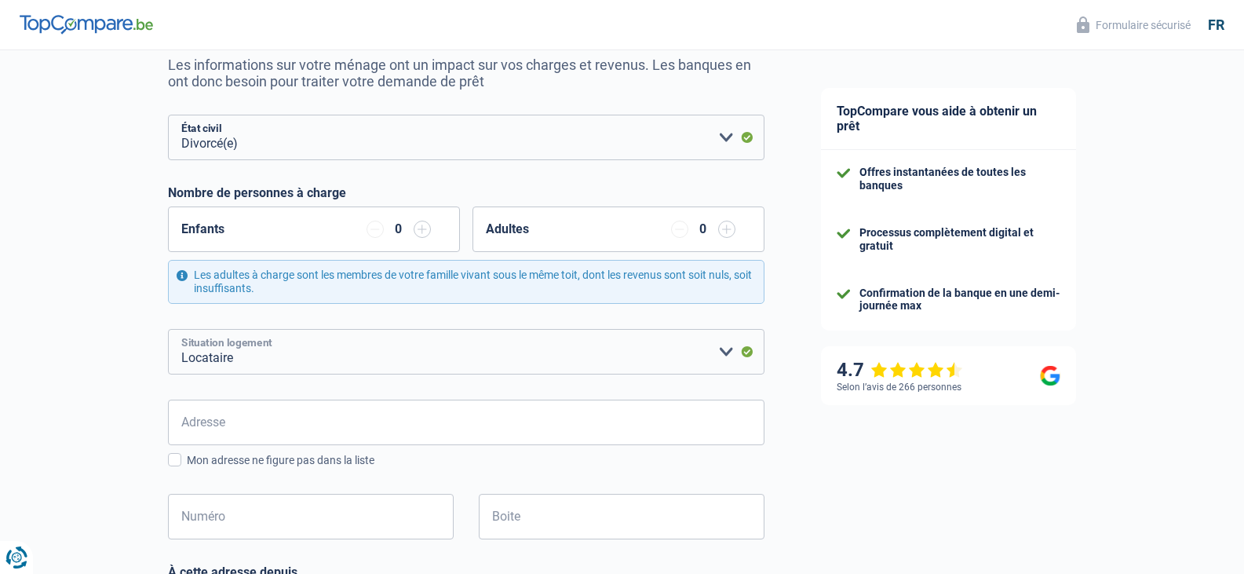
scroll to position [236, 0]
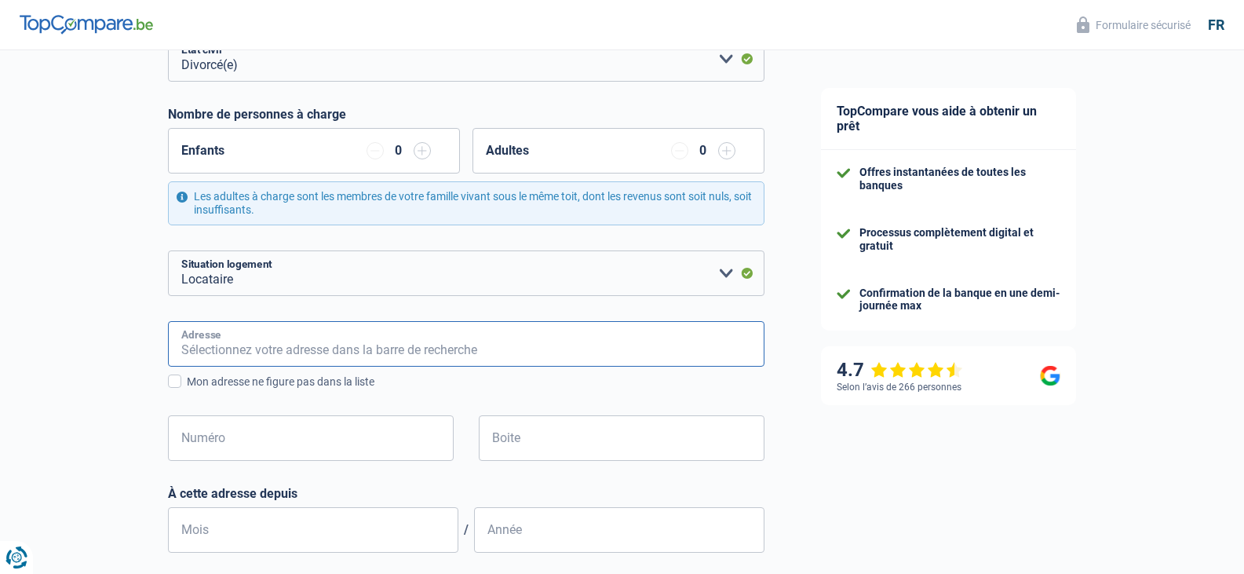
click at [200, 339] on input "Adresse" at bounding box center [466, 344] width 597 height 46
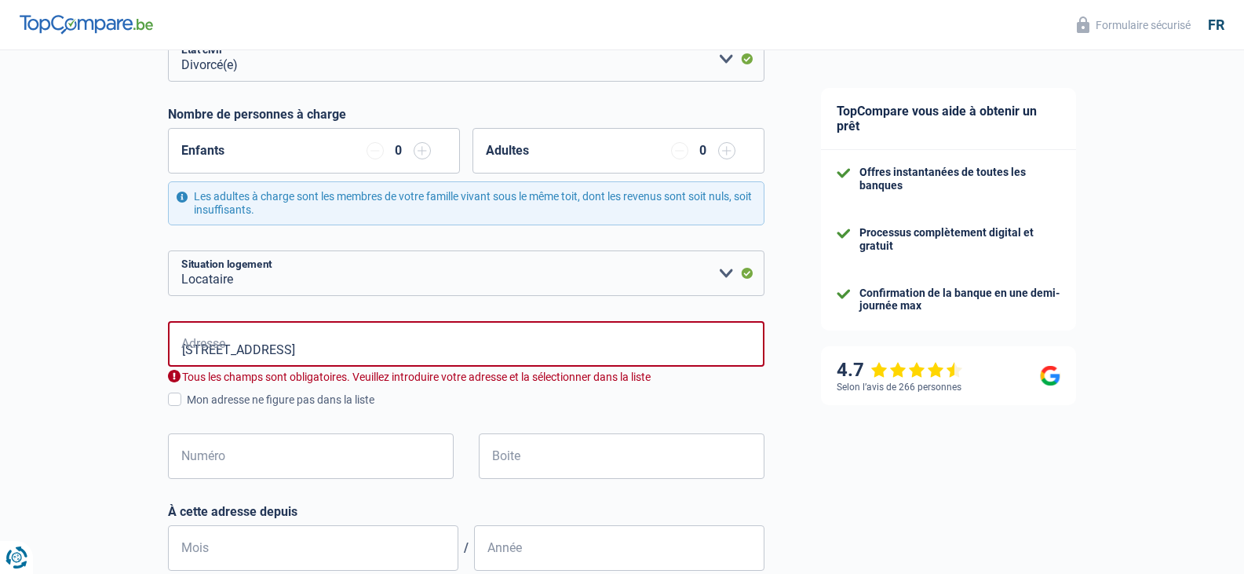
type input "[STREET_ADDRESS]"
type input "7"
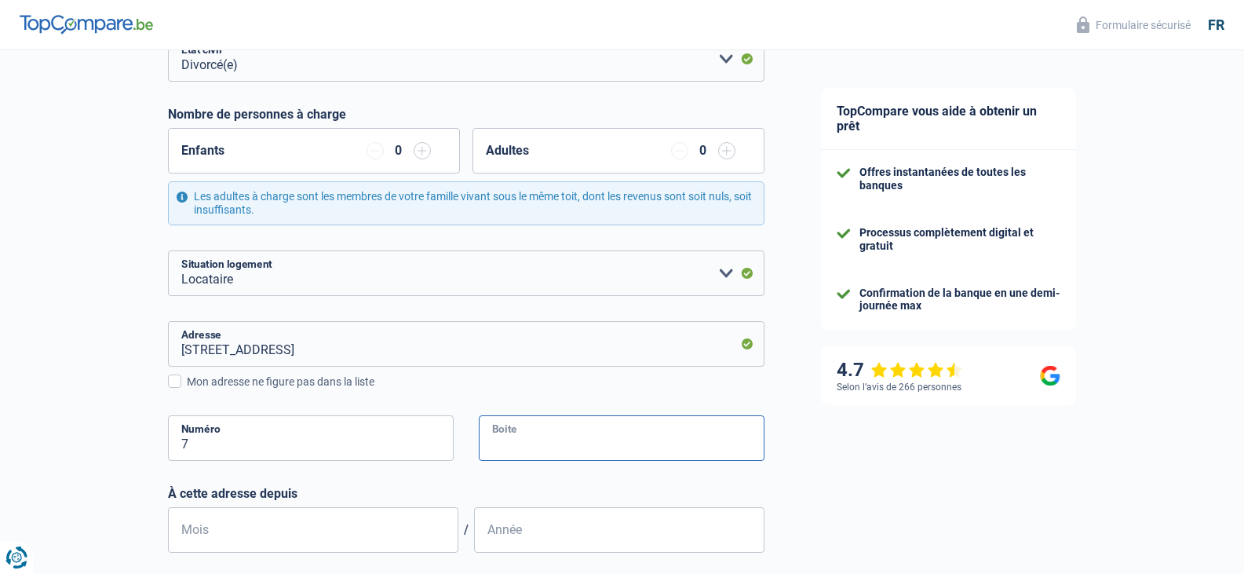
click at [532, 442] on input "Boite" at bounding box center [622, 438] width 286 height 46
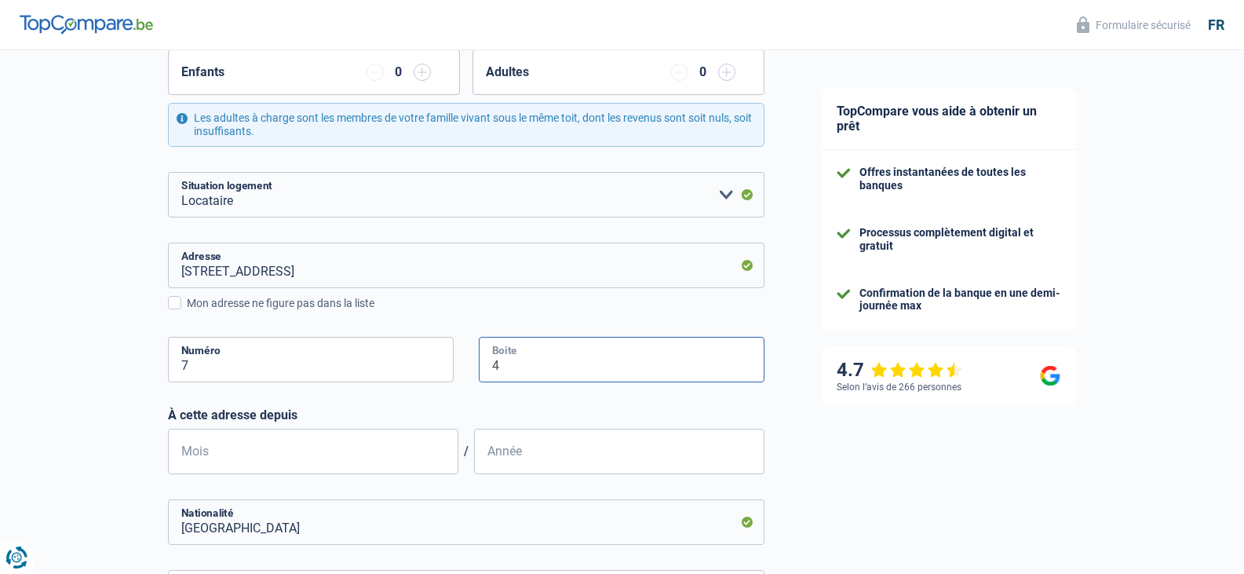
scroll to position [393, 0]
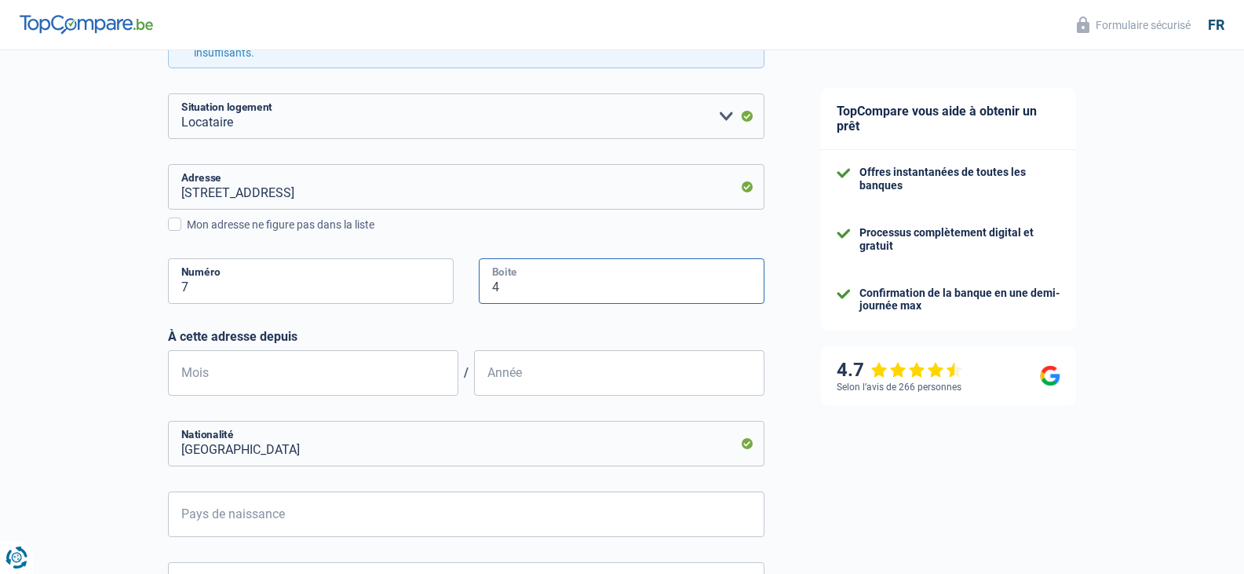
type input "4"
click at [192, 378] on input "Mois" at bounding box center [313, 373] width 290 height 46
type input "06"
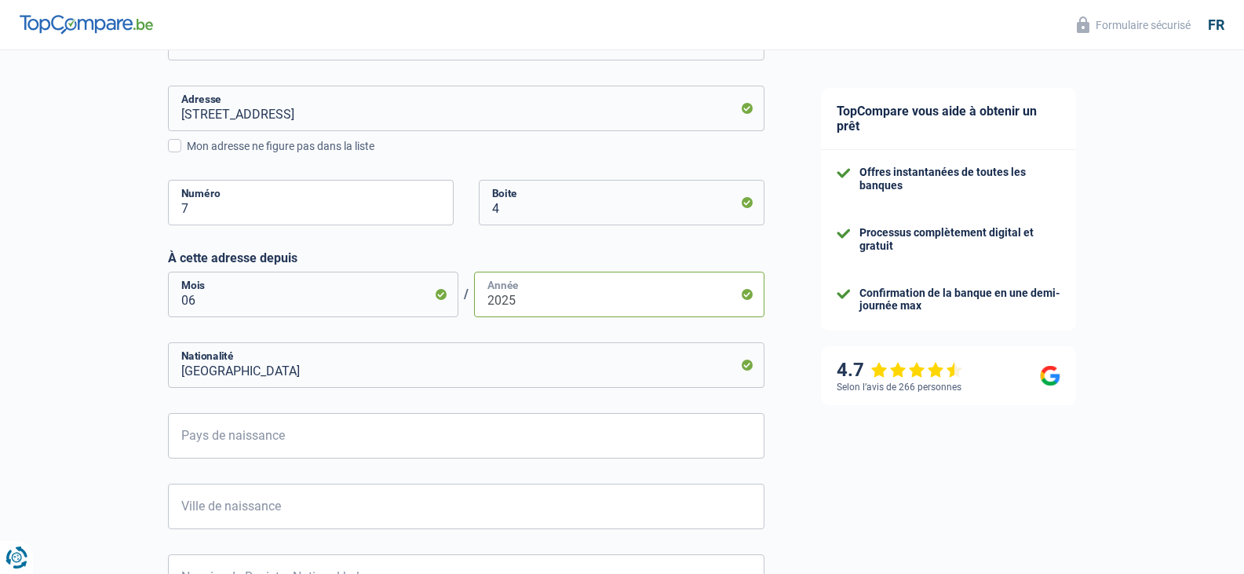
type input "2025"
click at [200, 431] on input "Pays de naissance" at bounding box center [466, 436] width 597 height 46
click at [210, 504] on li "[GEOGRAPHIC_DATA]" at bounding box center [466, 508] width 595 height 34
type input "[GEOGRAPHIC_DATA]"
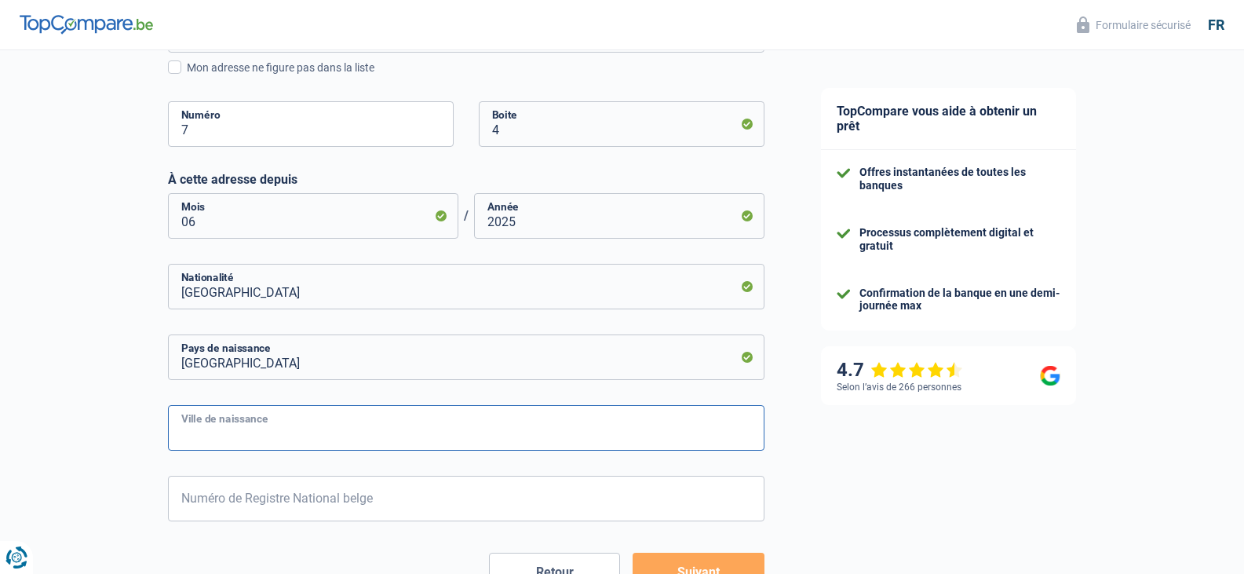
click at [174, 425] on input "Ville de naissance" at bounding box center [466, 428] width 597 height 46
type input "SOIGNIES"
click at [236, 506] on input "Numéro de Registre National belge" at bounding box center [466, 499] width 597 height 46
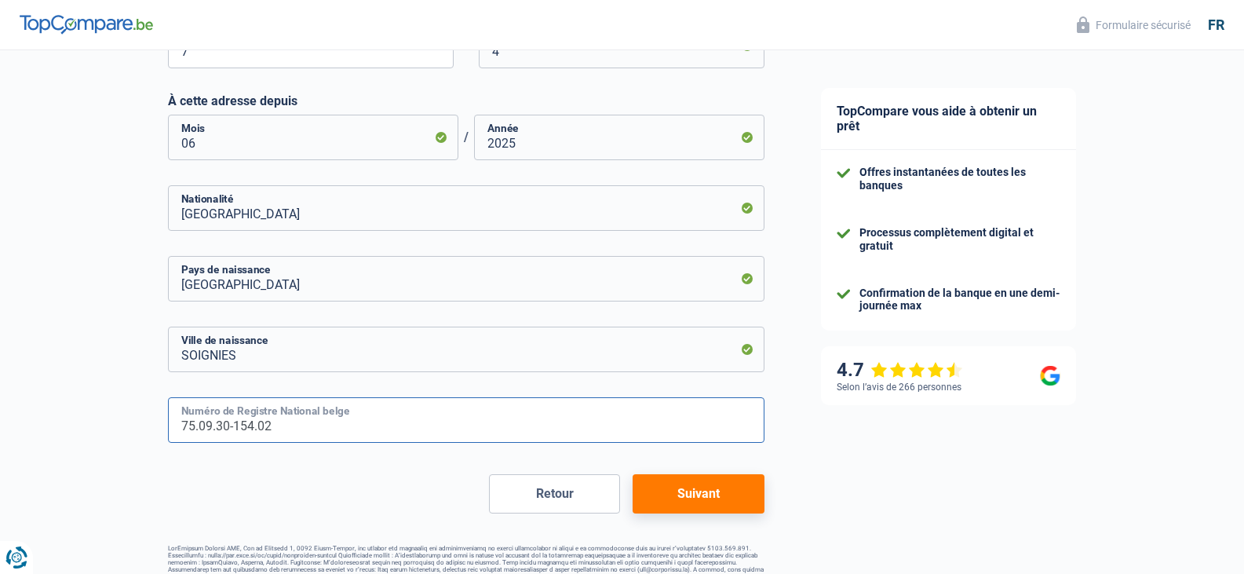
scroll to position [660, 0]
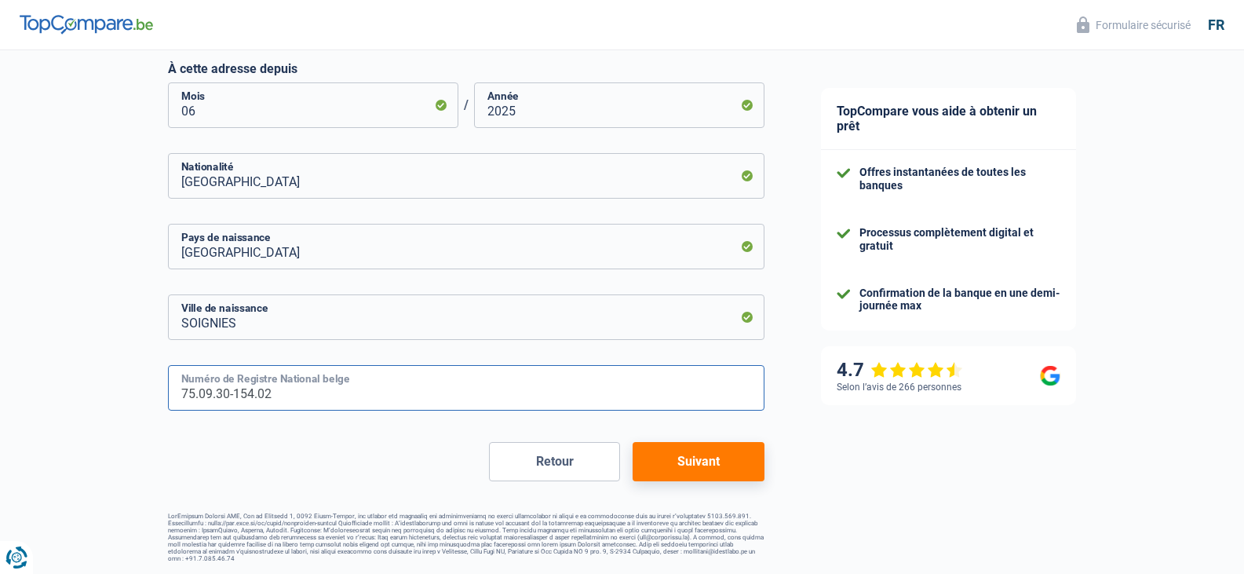
type input "75.09.30-154.02"
click at [718, 472] on button "Suivant" at bounding box center [698, 461] width 131 height 39
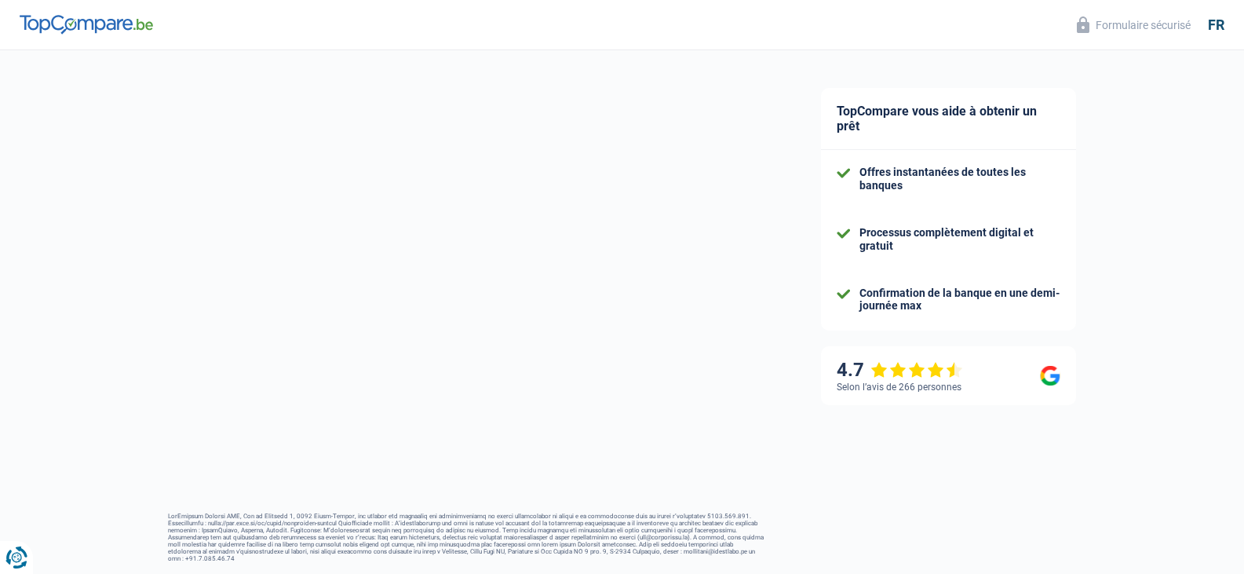
select select "netSalary"
select select "mealVouchers"
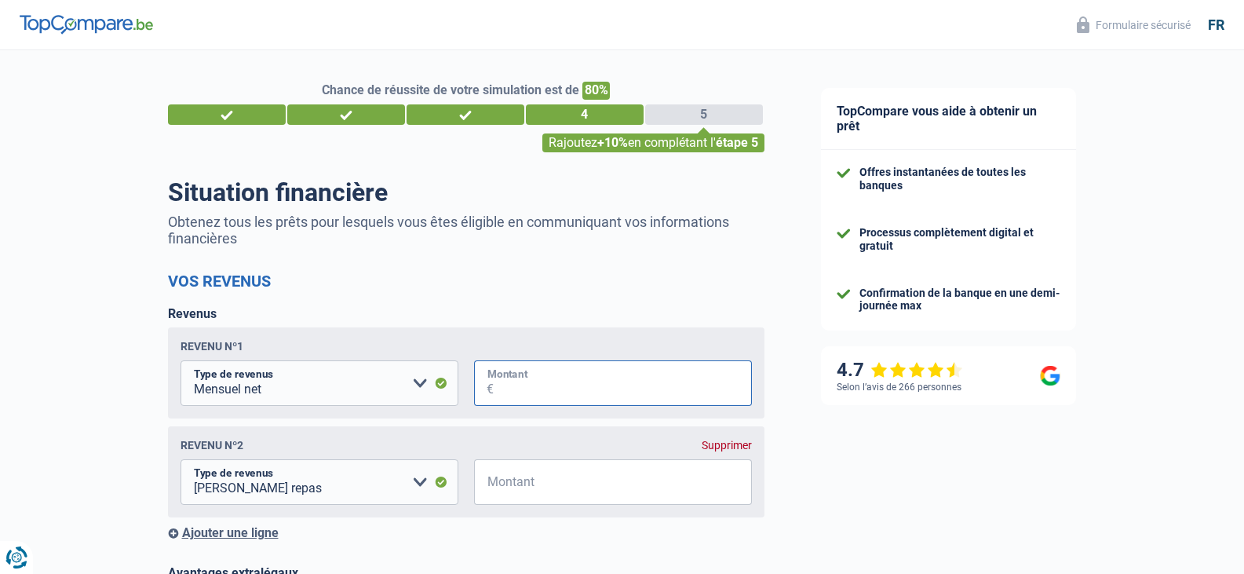
click at [510, 383] on input "Montant" at bounding box center [623, 383] width 258 height 46
type input "2.100"
click at [518, 481] on input "Montant" at bounding box center [623, 482] width 258 height 46
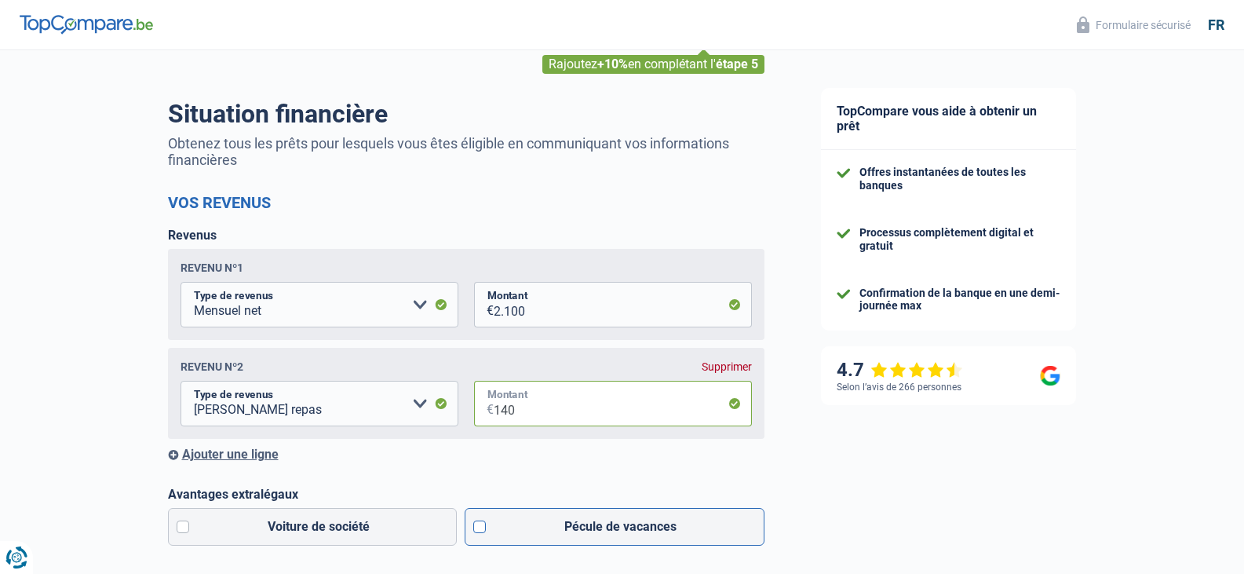
scroll to position [157, 0]
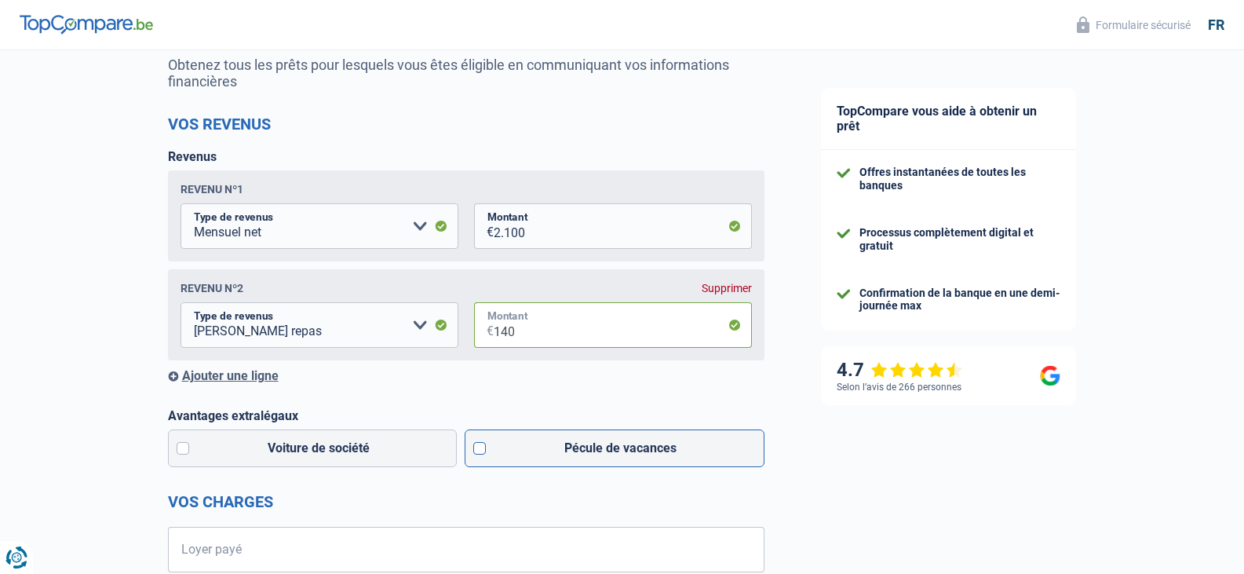
type input "140"
click at [484, 456] on label "Pécule de vacances" at bounding box center [615, 448] width 300 height 38
click at [484, 456] on input "Pécule de vacances" at bounding box center [615, 448] width 300 height 38
checkbox input "true"
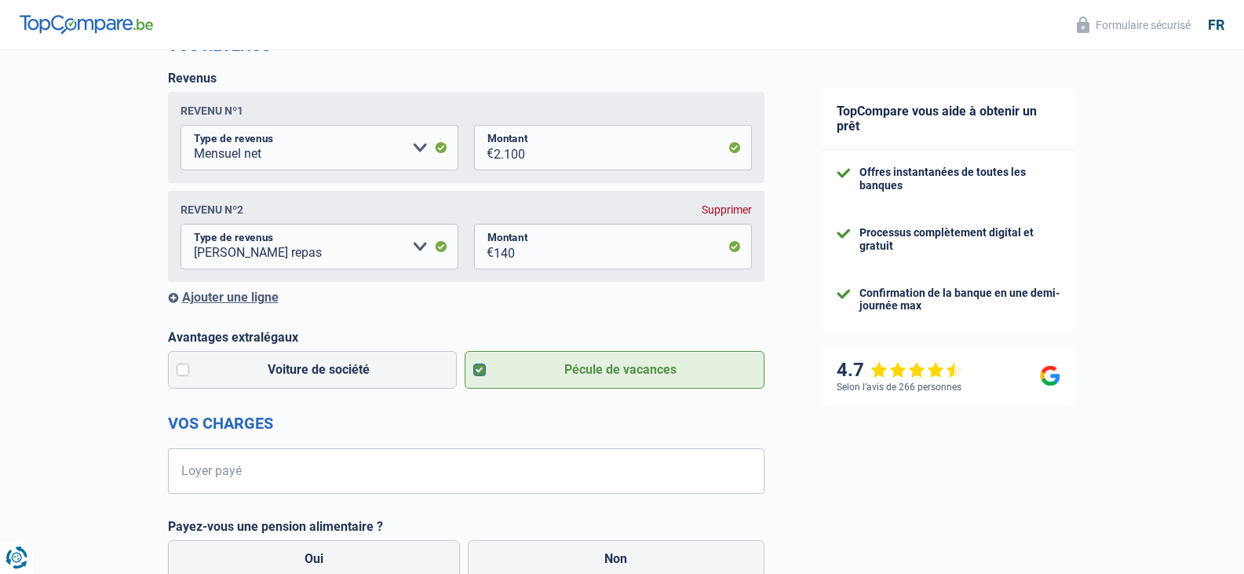
scroll to position [314, 0]
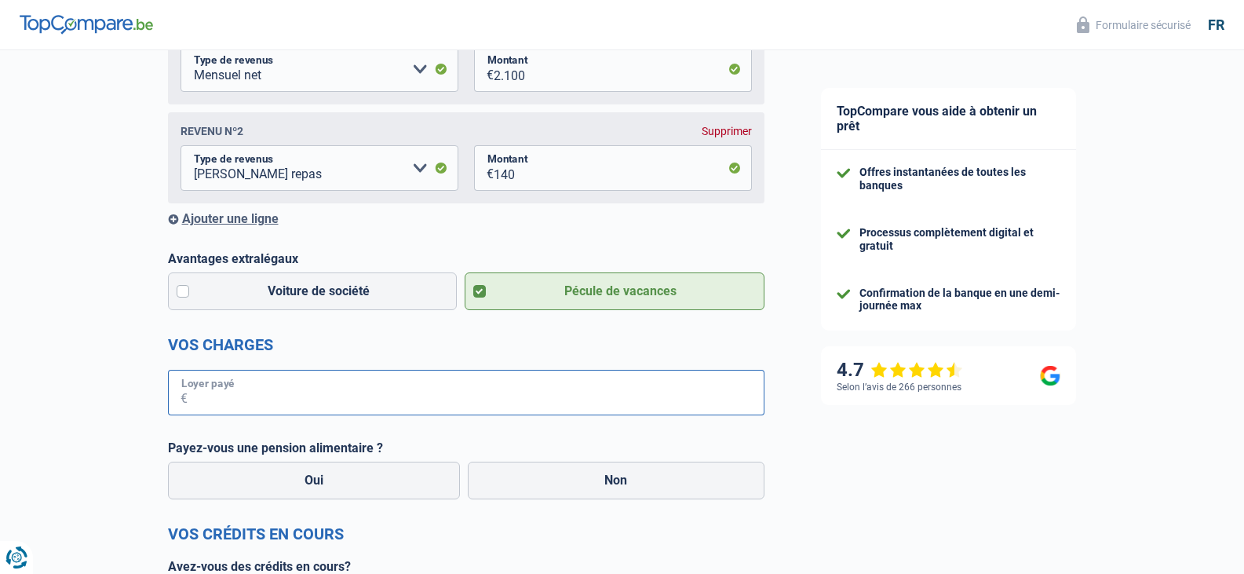
click at [199, 389] on input "Loyer payé" at bounding box center [476, 393] width 577 height 46
type input "701"
click at [555, 488] on label "Non" at bounding box center [616, 481] width 297 height 38
click at [555, 488] on input "Non" at bounding box center [616, 481] width 297 height 38
radio input "true"
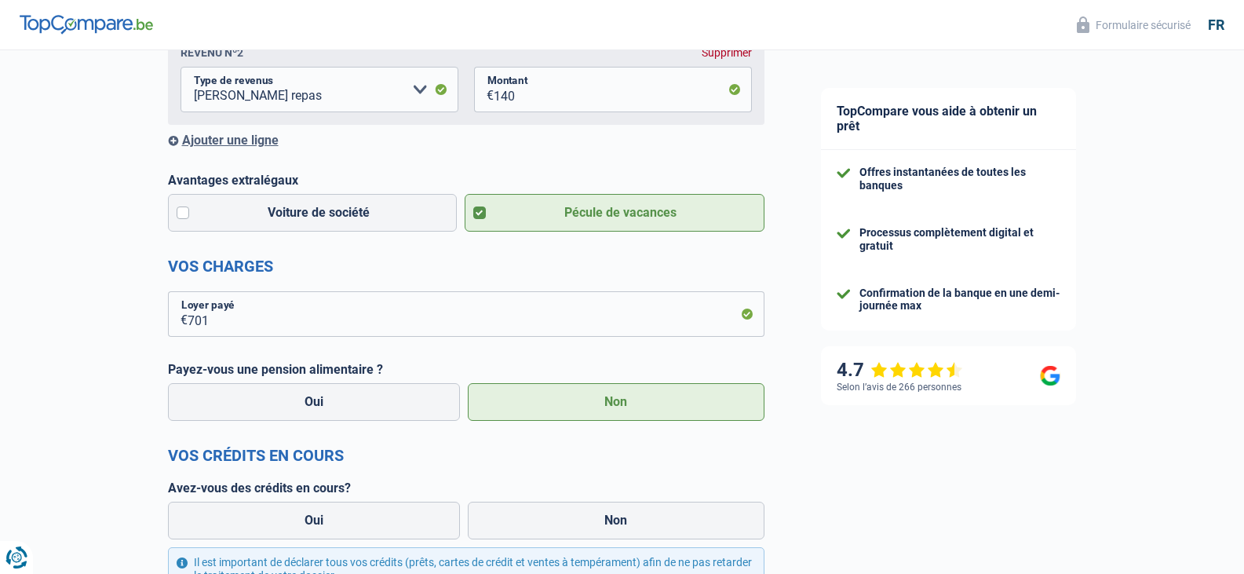
scroll to position [471, 0]
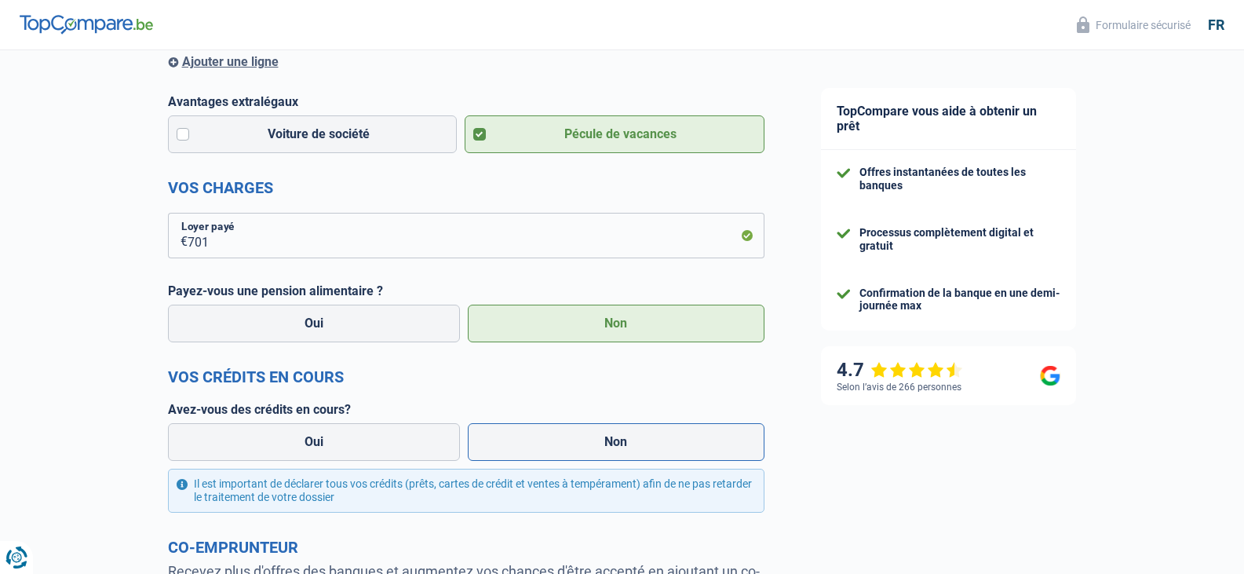
click at [557, 458] on label "Non" at bounding box center [616, 442] width 297 height 38
click at [557, 458] on input "Non" at bounding box center [616, 442] width 297 height 38
radio input "true"
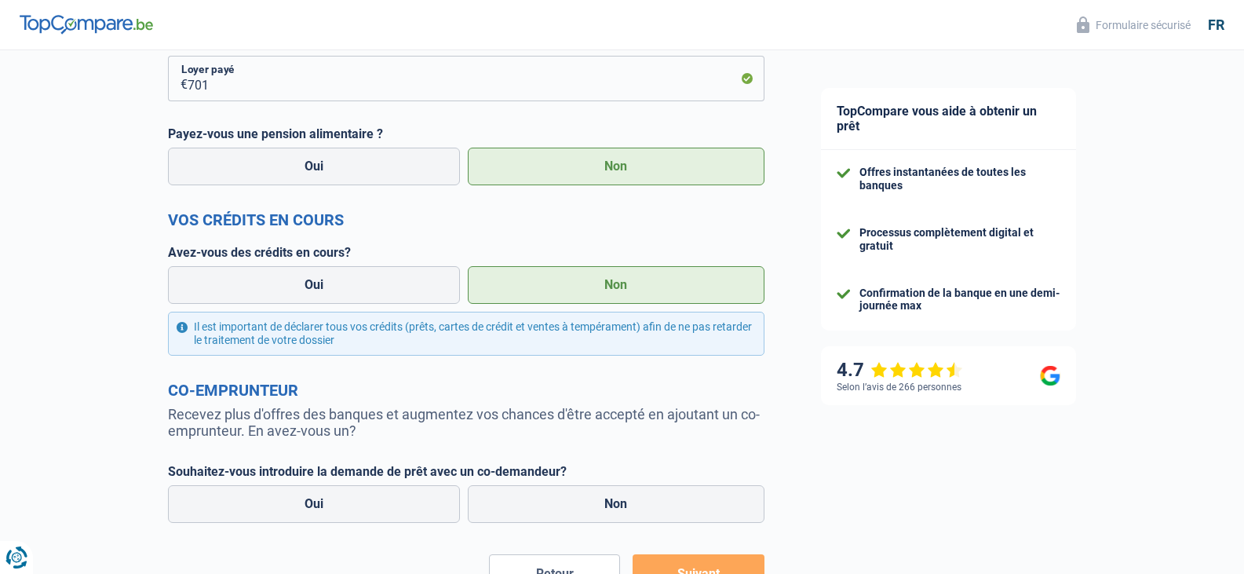
scroll to position [707, 0]
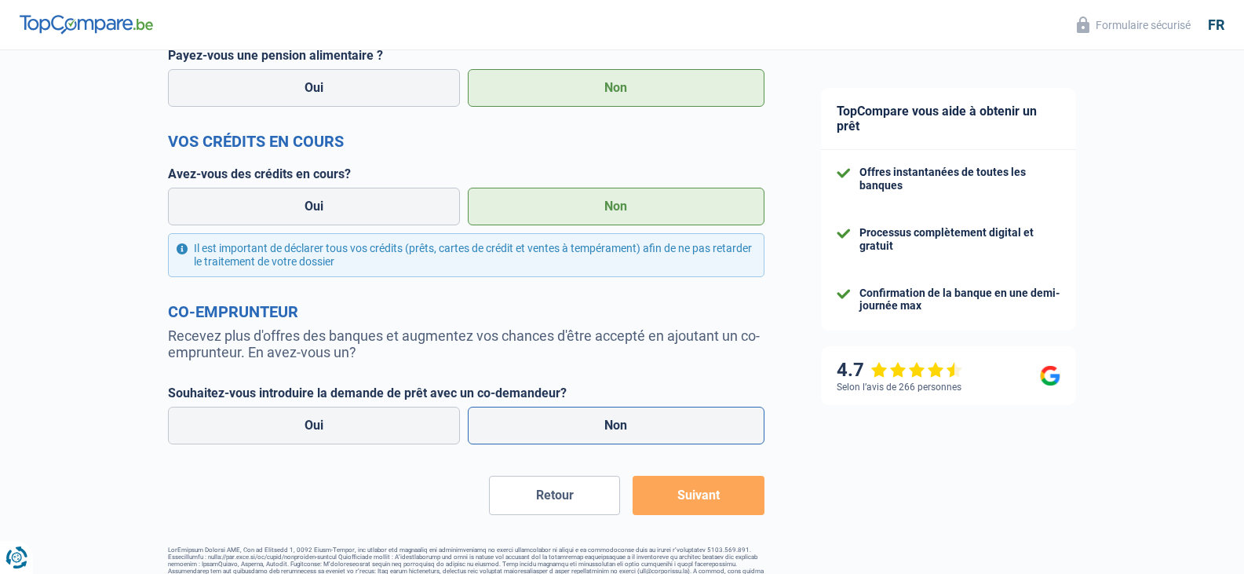
click at [552, 440] on label "Non" at bounding box center [616, 426] width 297 height 38
click at [552, 440] on input "Non" at bounding box center [616, 426] width 297 height 38
radio input "true"
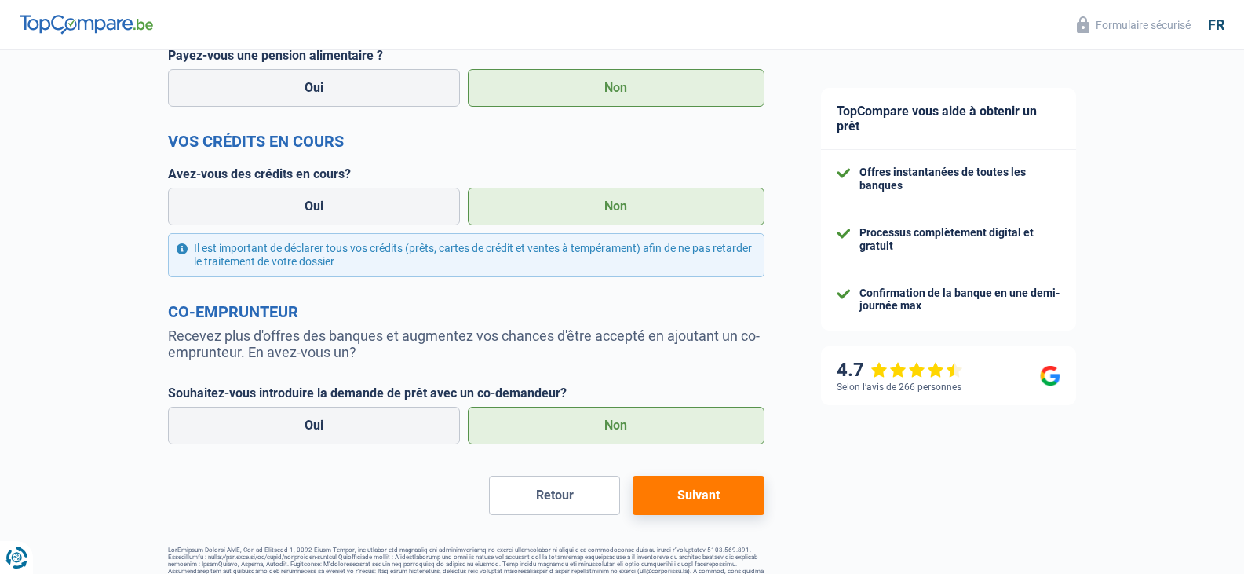
click at [715, 502] on button "Suivant" at bounding box center [698, 495] width 131 height 39
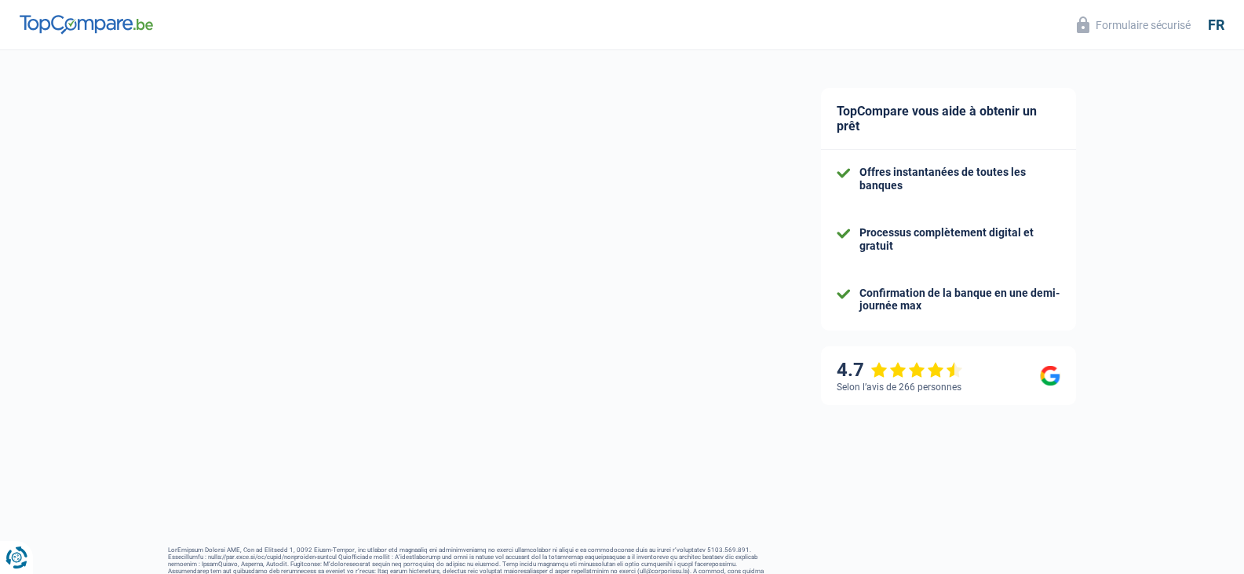
select select "84"
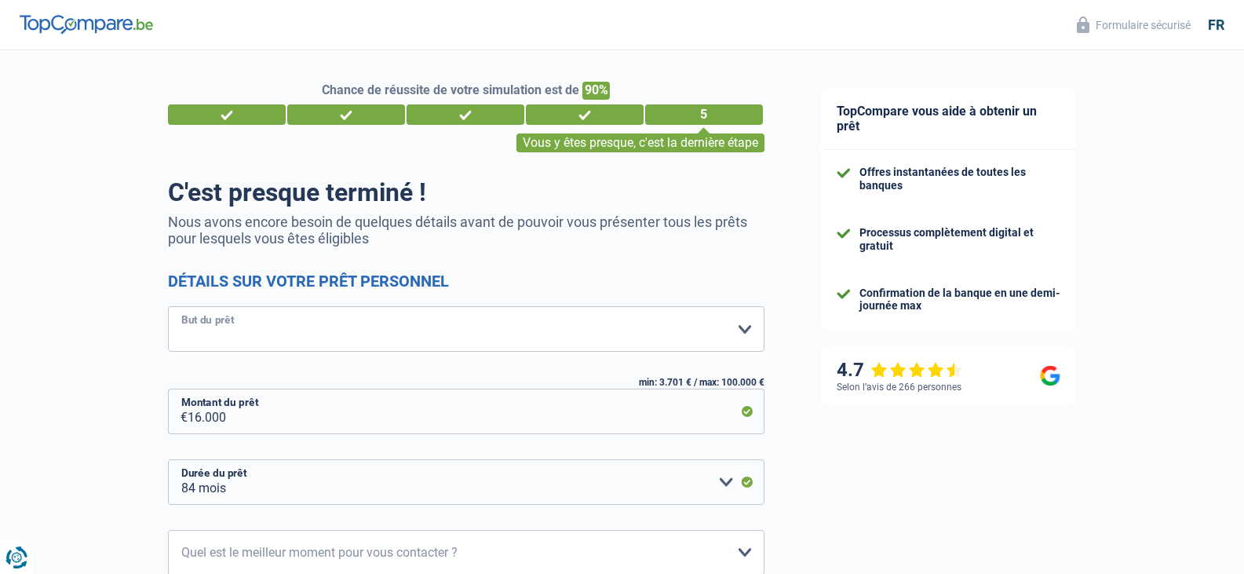
click at [216, 326] on select "Confort maison: meubles, textile, peinture, électroménager, outillage non-profe…" at bounding box center [466, 329] width 597 height 46
select select "other"
click at [168, 308] on select "Confort maison: meubles, textile, peinture, électroménager, outillage non-profe…" at bounding box center [466, 329] width 597 height 46
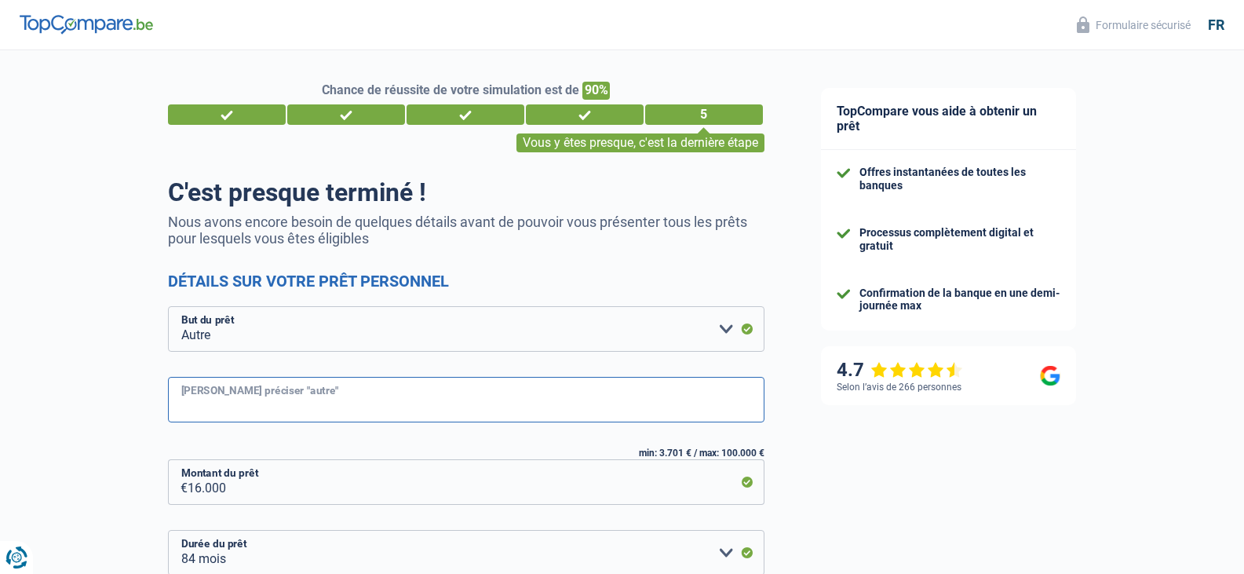
click at [224, 398] on input "[PERSON_NAME] préciser "autre"" at bounding box center [466, 400] width 597 height 46
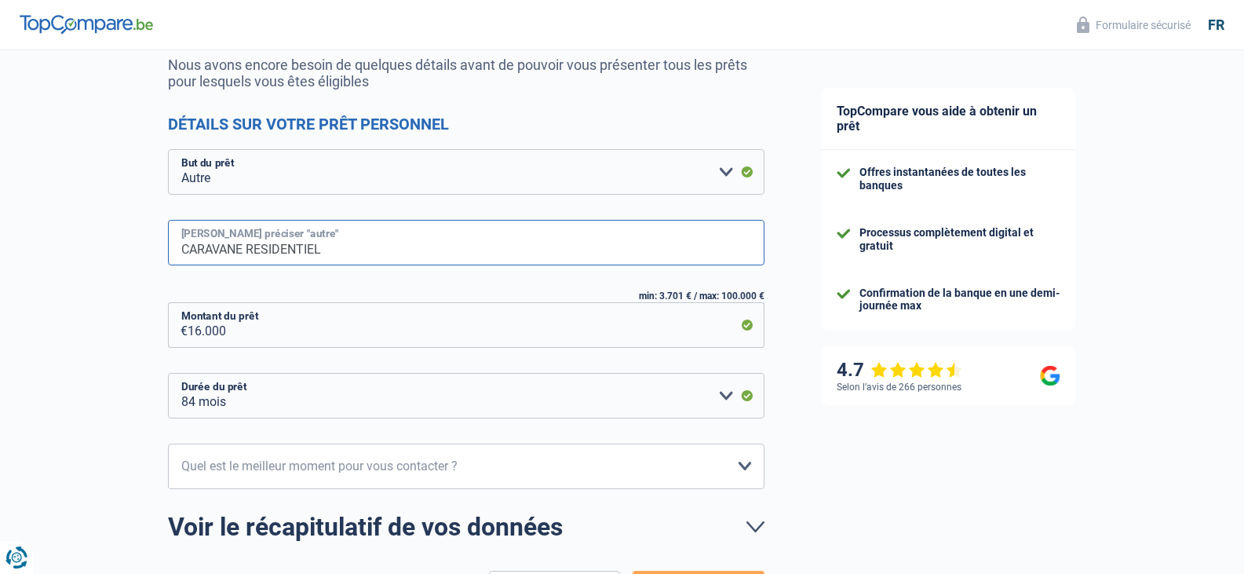
scroll to position [236, 0]
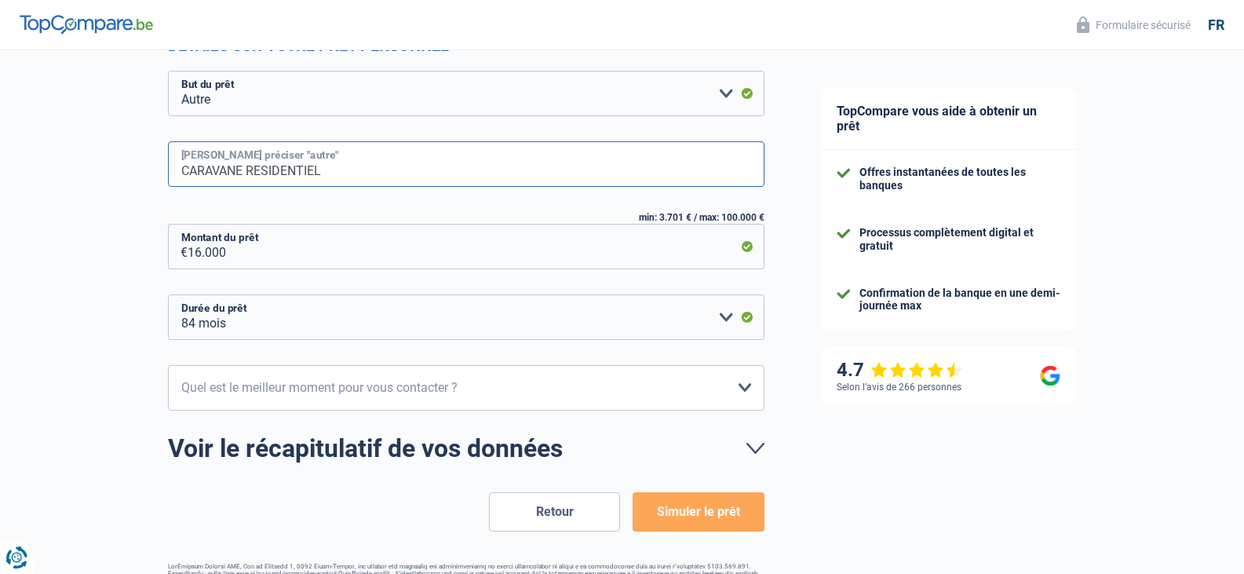
type input "CARAVANE RESIDENTIEL"
click at [197, 390] on select "10h-12h 12h-14h 14h-16h 16h-18h Veuillez sélectionner une option" at bounding box center [466, 388] width 597 height 46
click at [221, 330] on select "12 mois 18 mois 24 mois 30 mois 36 mois 42 mois 48 mois 60 mois 72 mois 84 mois…" at bounding box center [466, 317] width 597 height 46
select select "60"
click at [168, 295] on select "12 mois 18 mois 24 mois 30 mois 36 mois 42 mois 48 mois 60 mois 72 mois 84 mois…" at bounding box center [466, 317] width 597 height 46
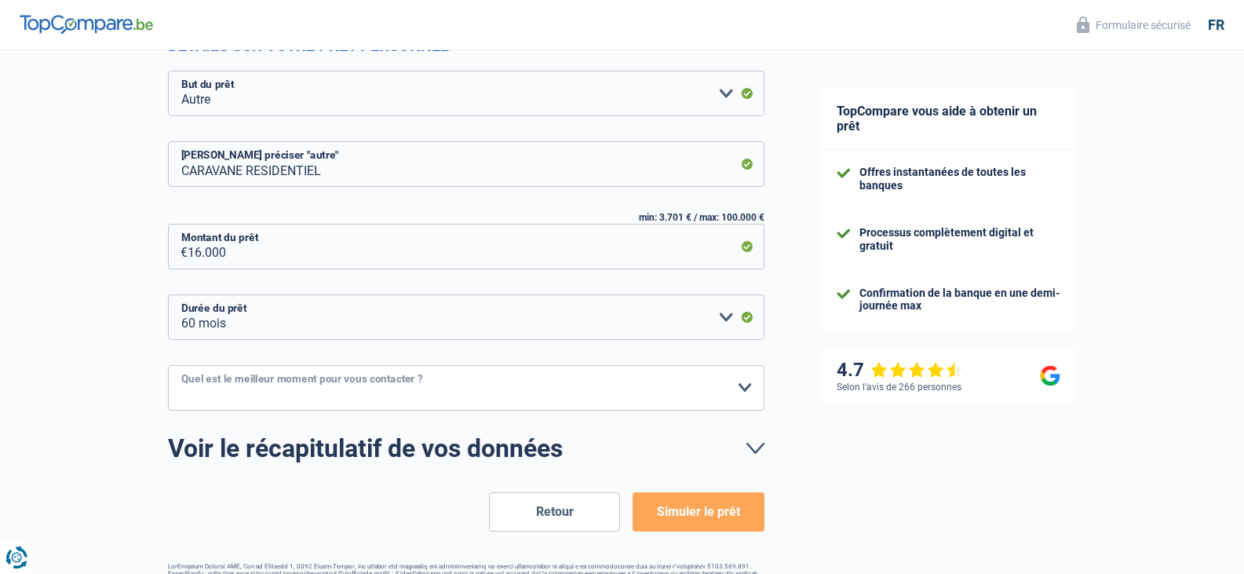
click at [210, 389] on select "10h-12h 12h-14h 14h-16h 16h-18h Veuillez sélectionner une option" at bounding box center [466, 388] width 597 height 46
select select "10-12"
click at [168, 366] on select "10h-12h 12h-14h 14h-16h 16h-18h Veuillez sélectionner une option" at bounding box center [466, 388] width 597 height 46
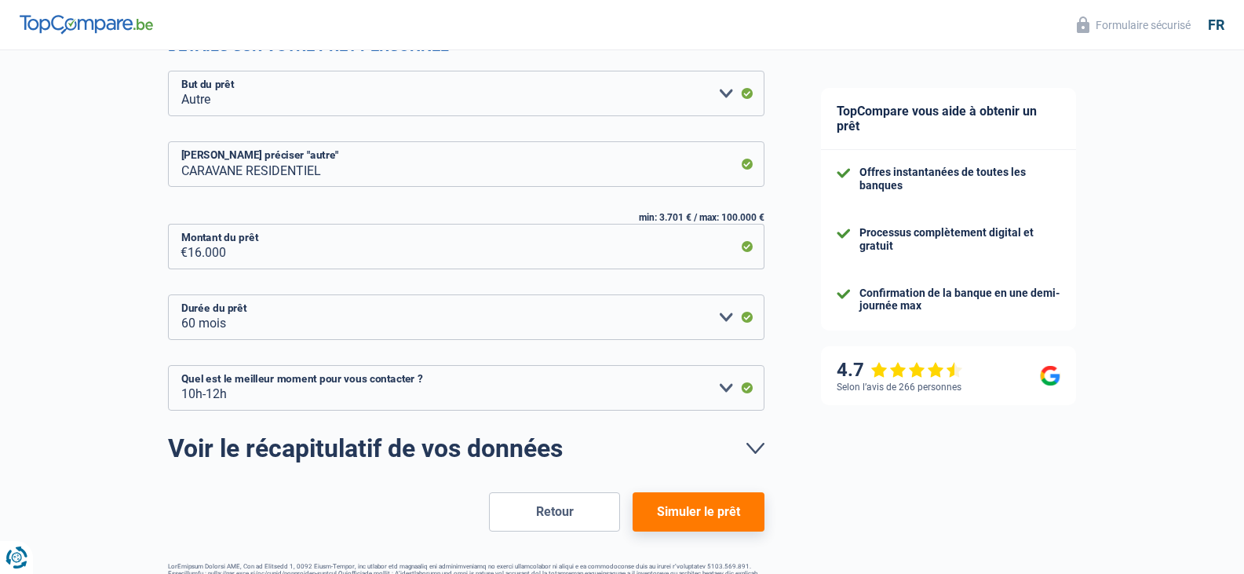
click at [691, 513] on button "Simuler le prêt" at bounding box center [698, 511] width 131 height 39
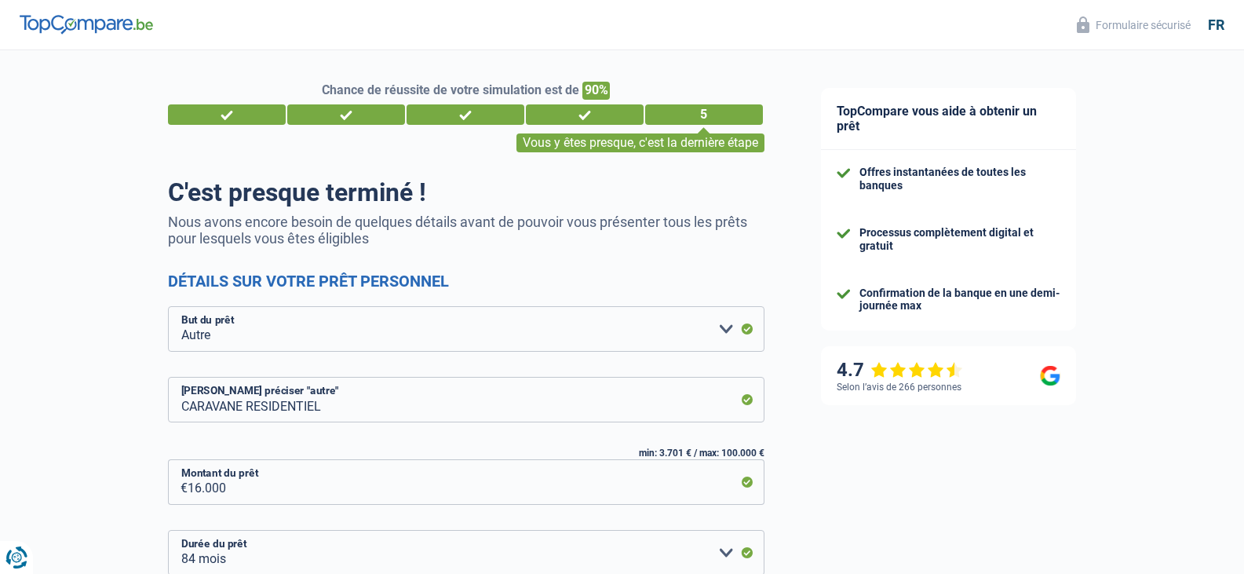
select select "other"
select select "84"
select select "10-12"
